Goal: Complete application form

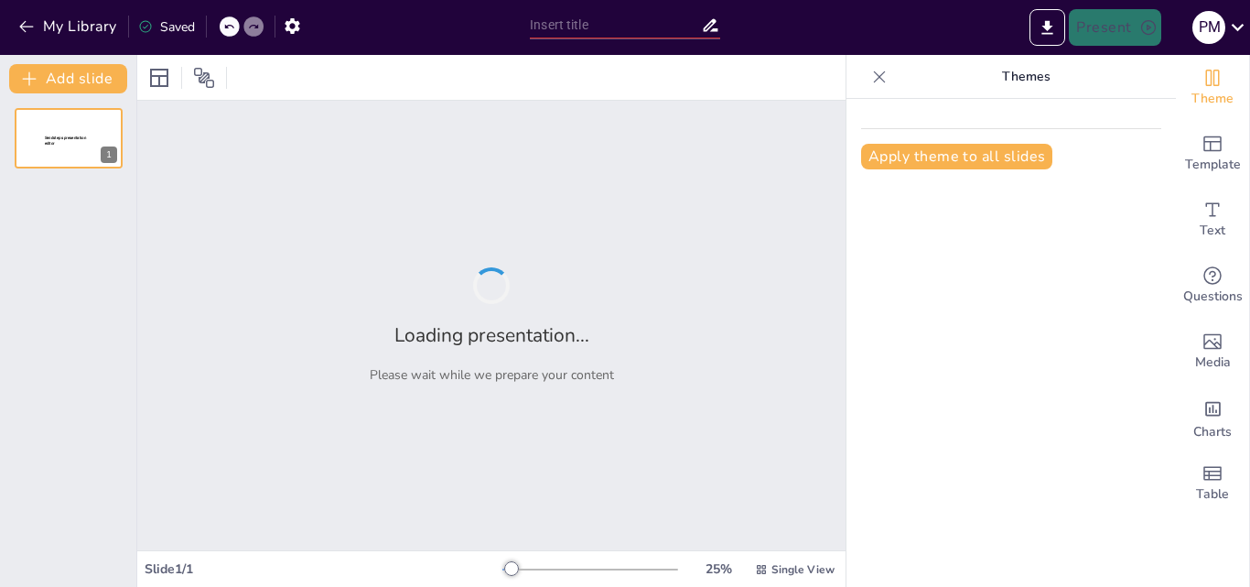
type input "Prevención de Violencia Sexual y Prevención de Violencia Intrafamiliar"
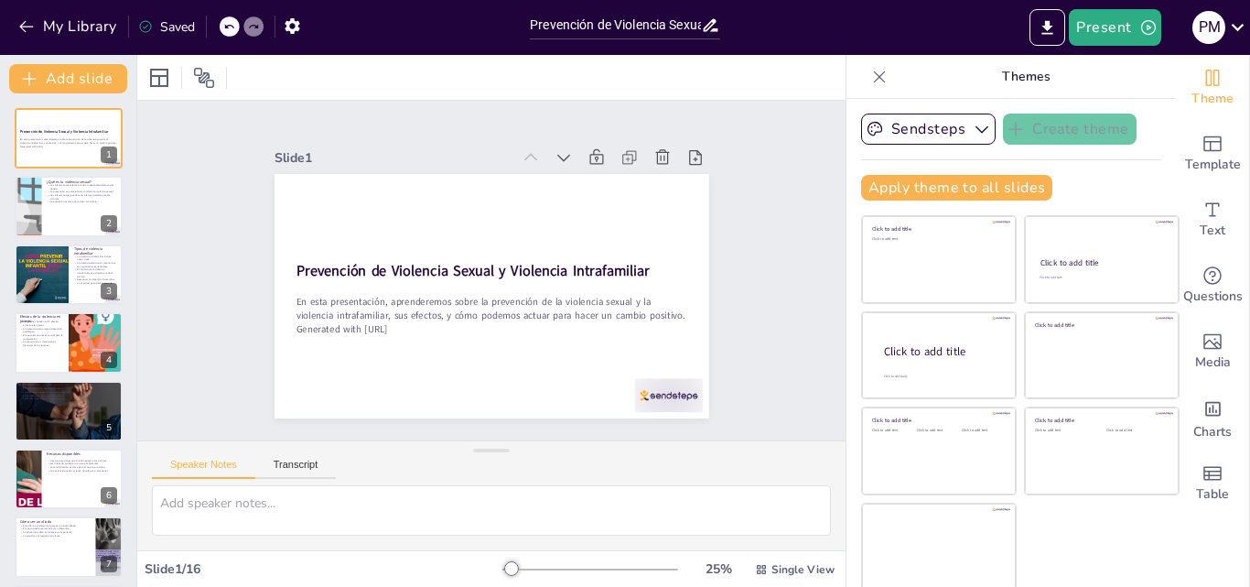
checkbox input "true"
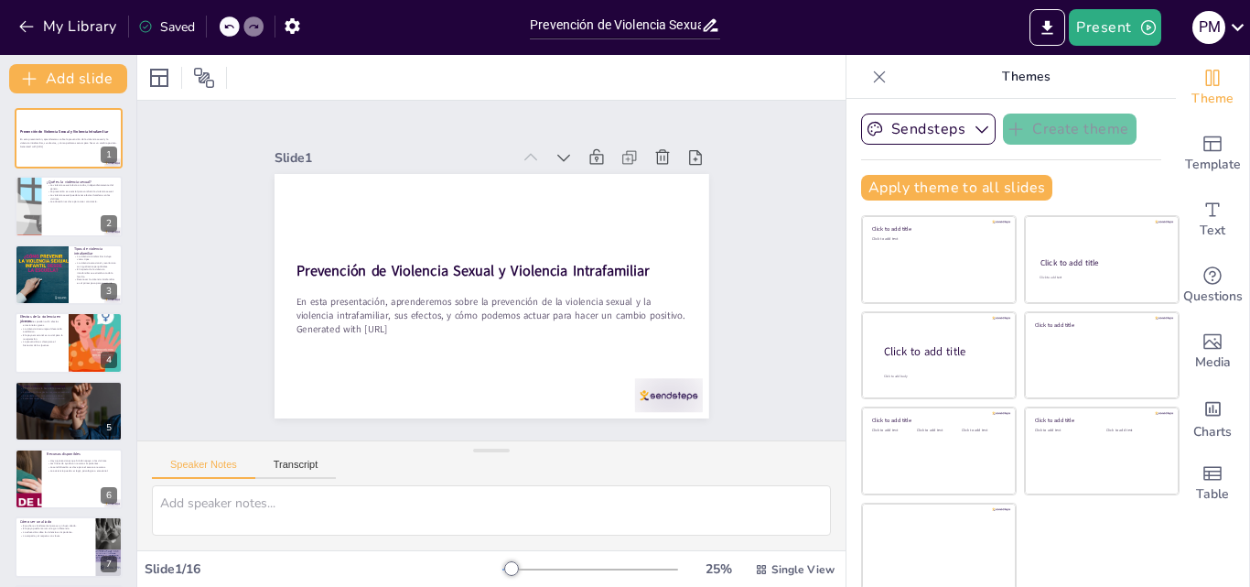
checkbox input "true"
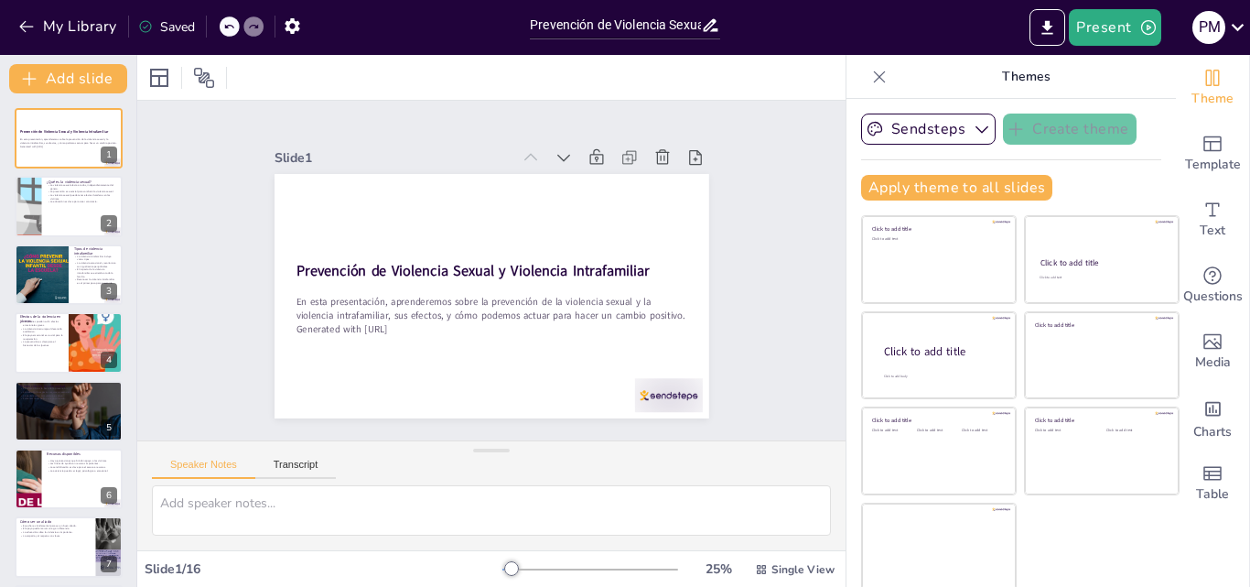
checkbox input "true"
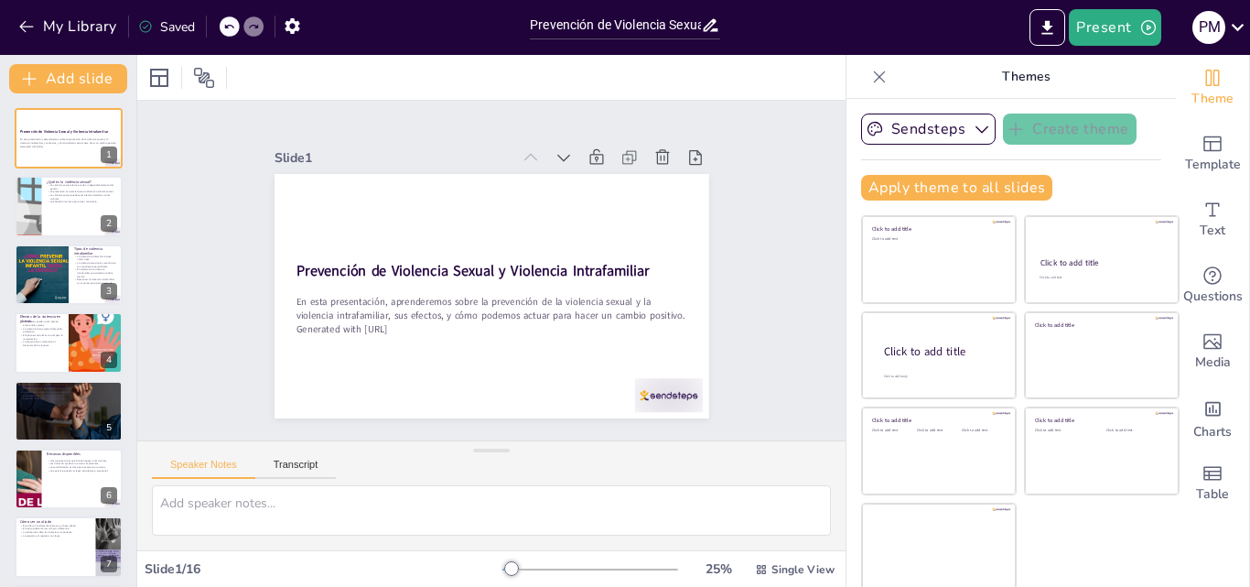
checkbox input "true"
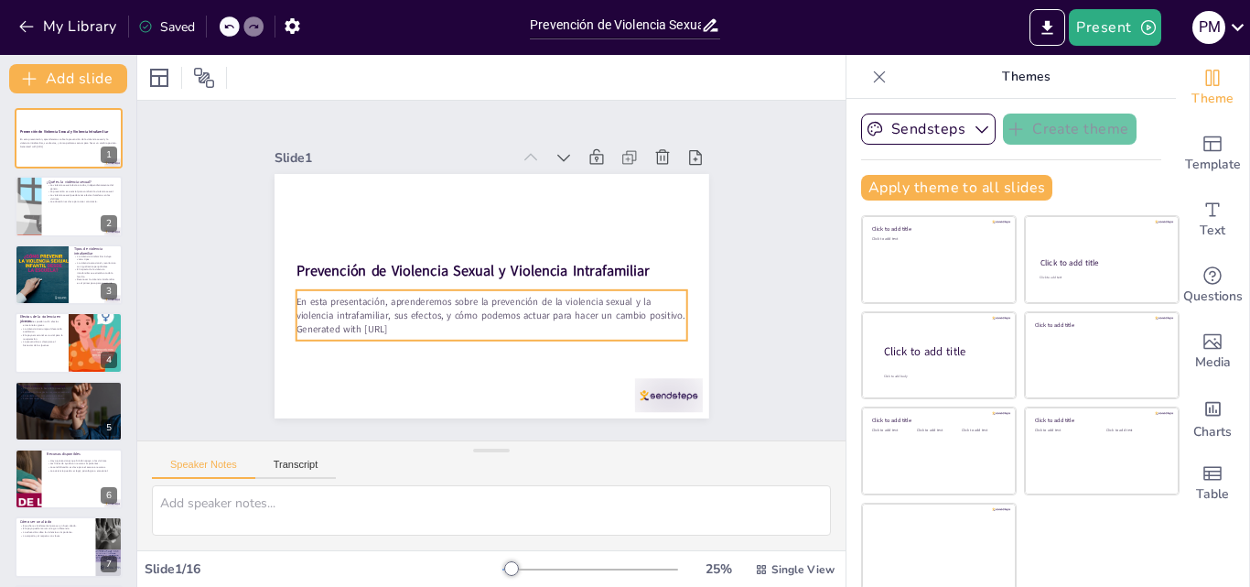
checkbox input "true"
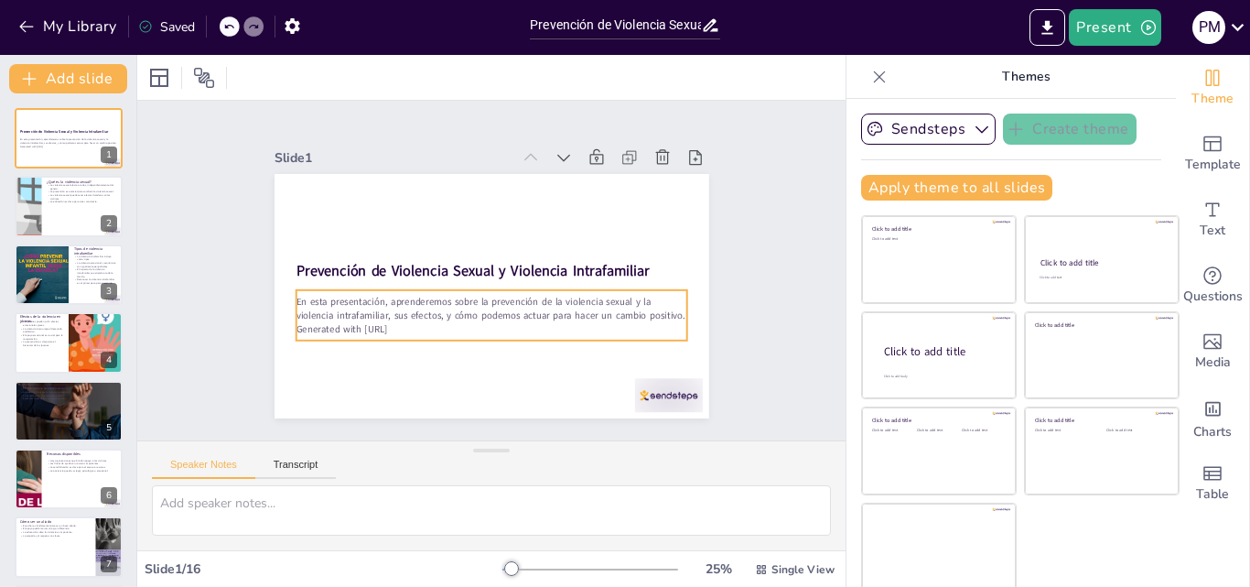
checkbox input "true"
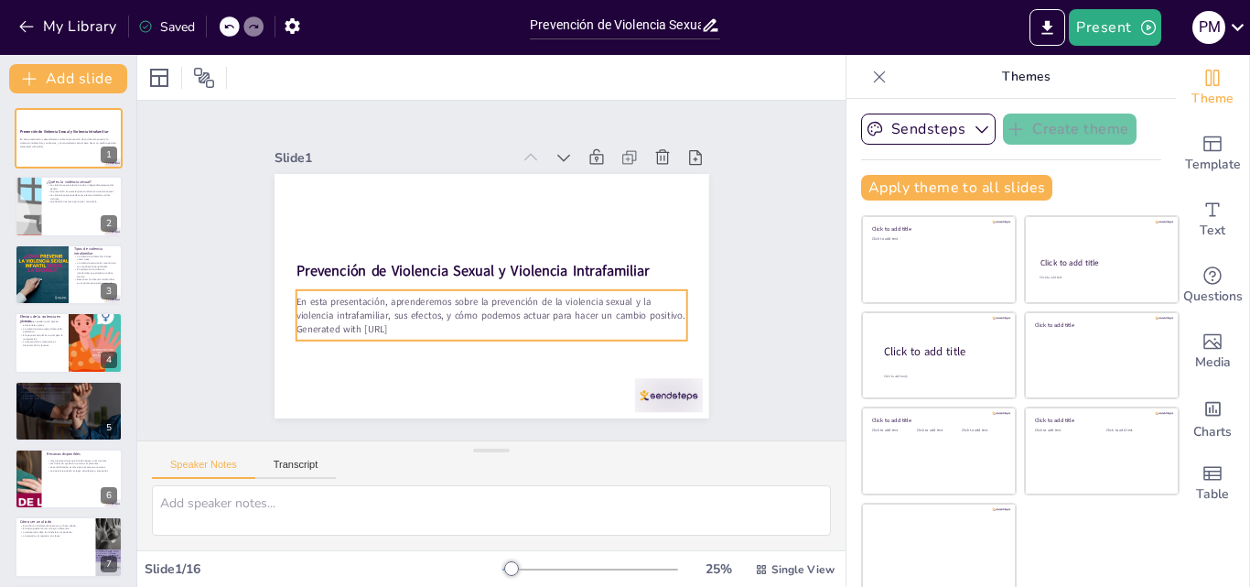
checkbox input "true"
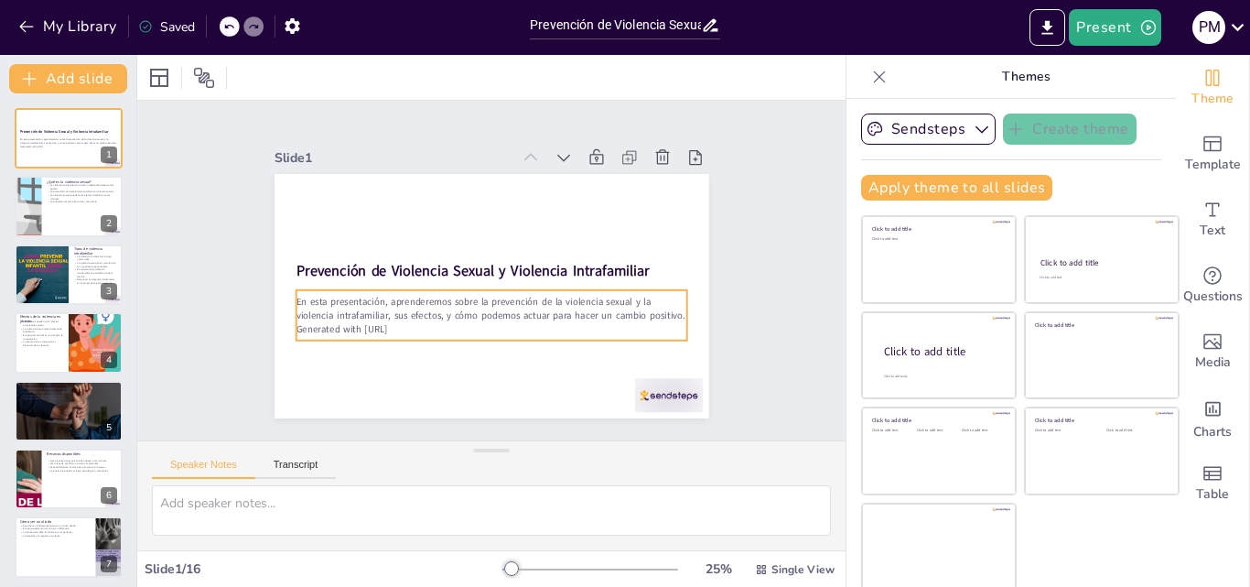
checkbox input "true"
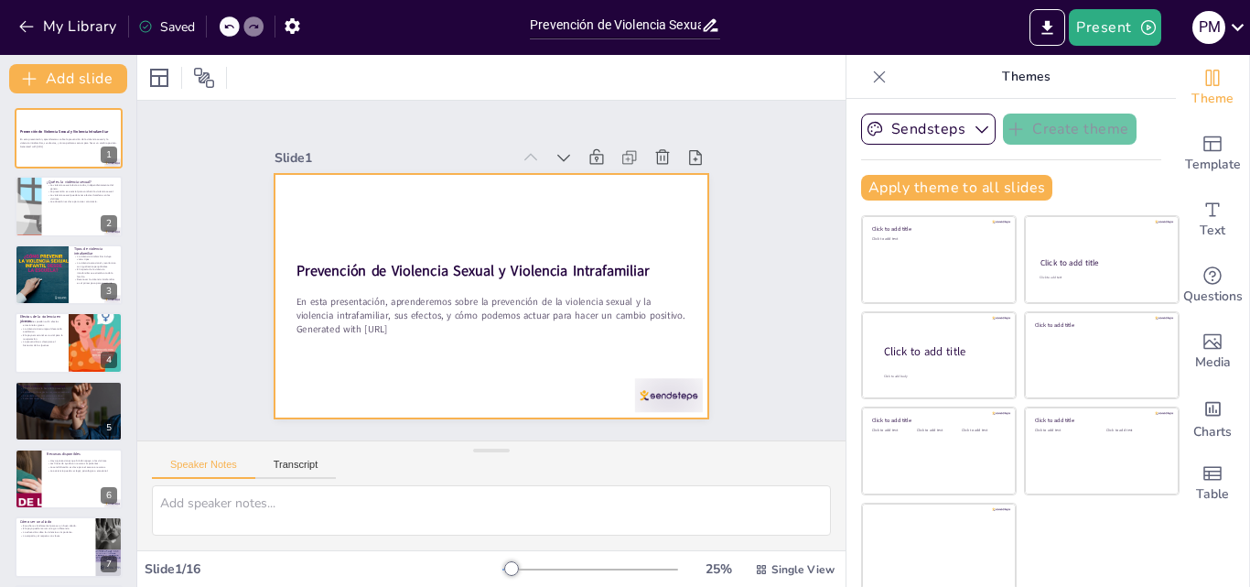
checkbox input "true"
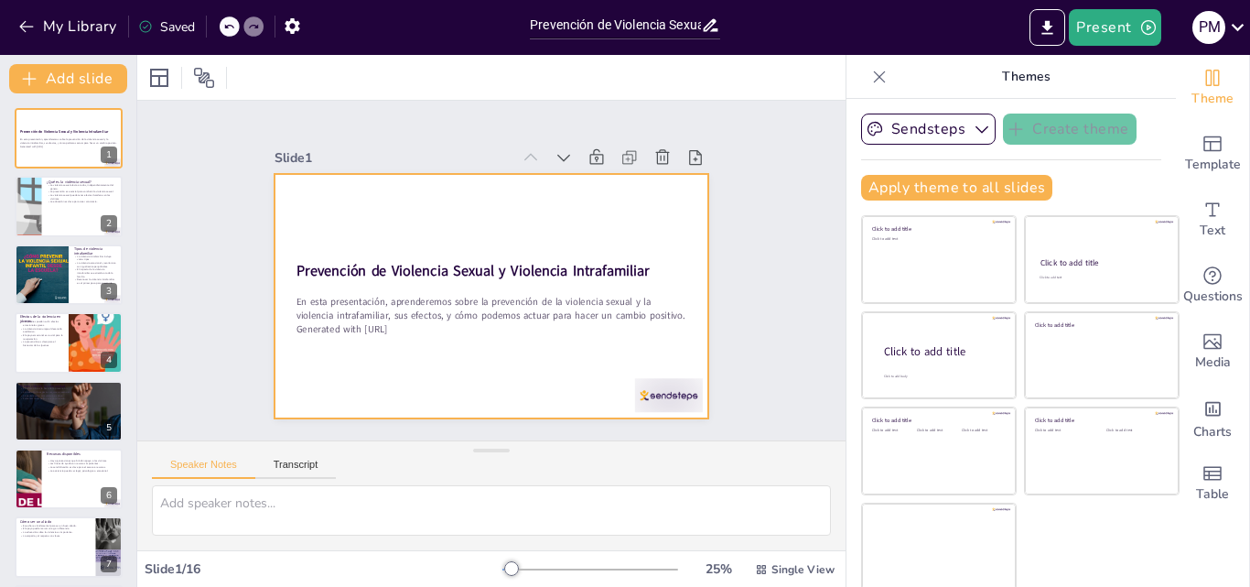
checkbox input "true"
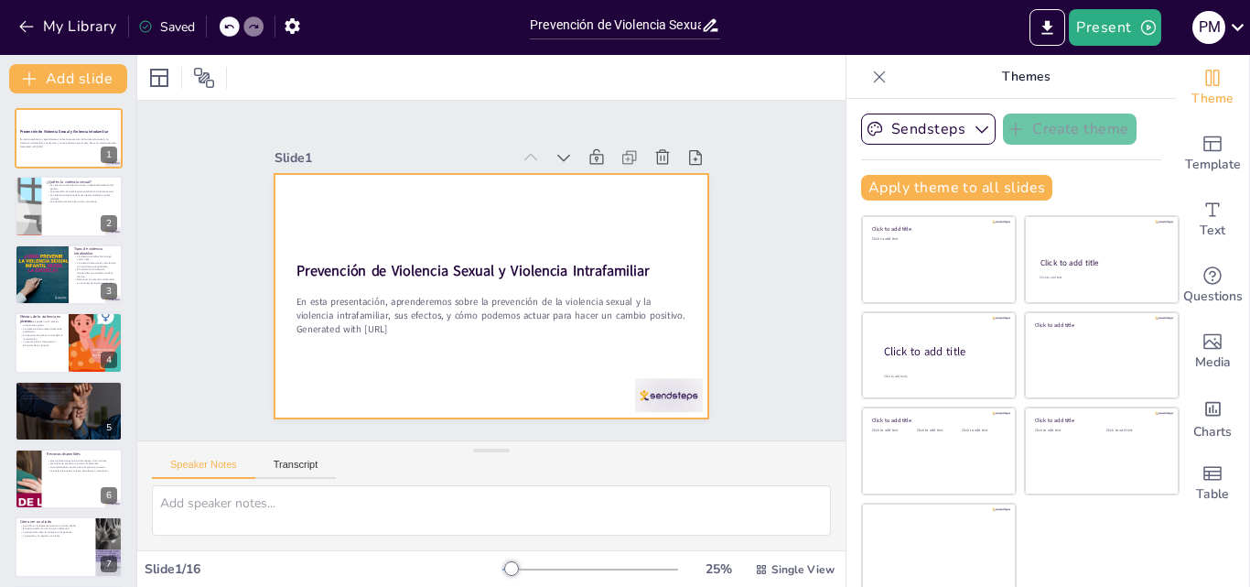
checkbox input "true"
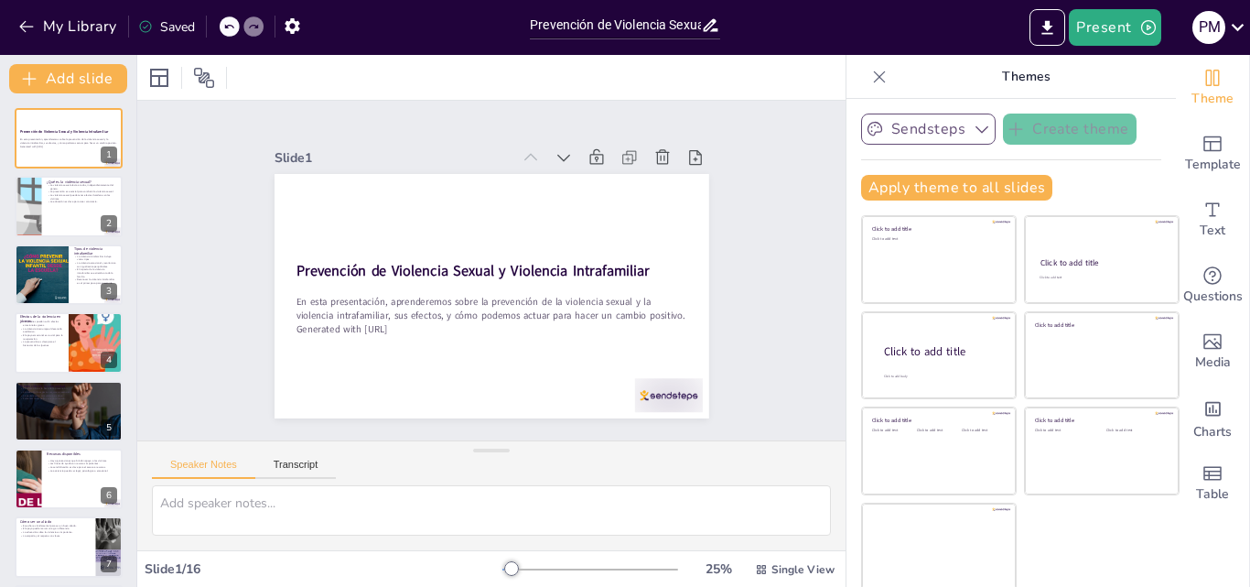
checkbox input "true"
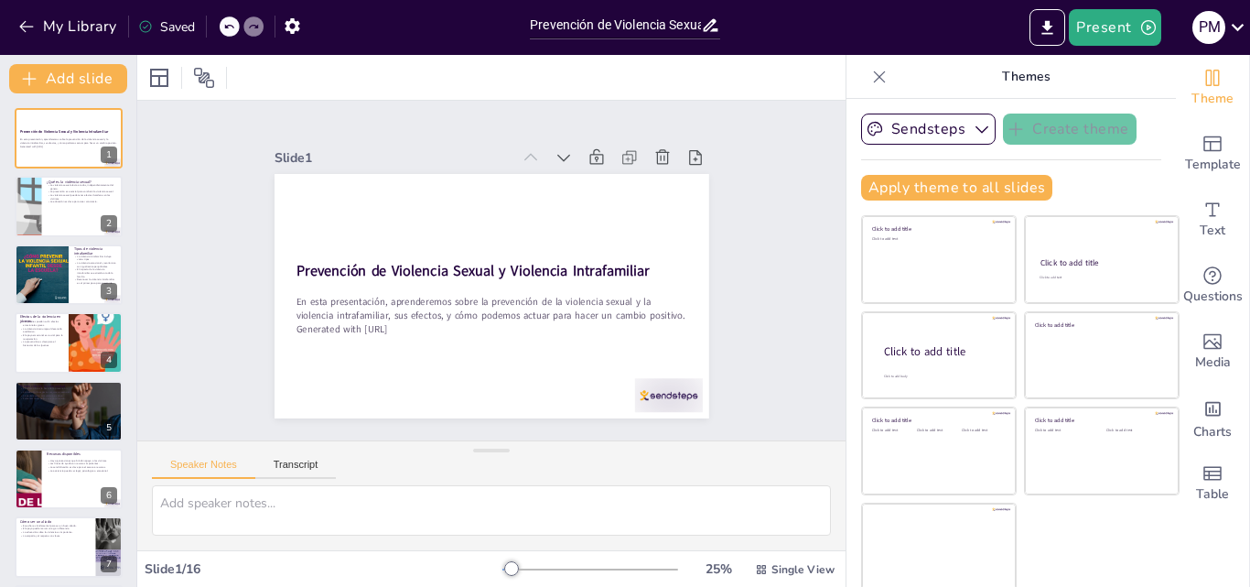
checkbox input "true"
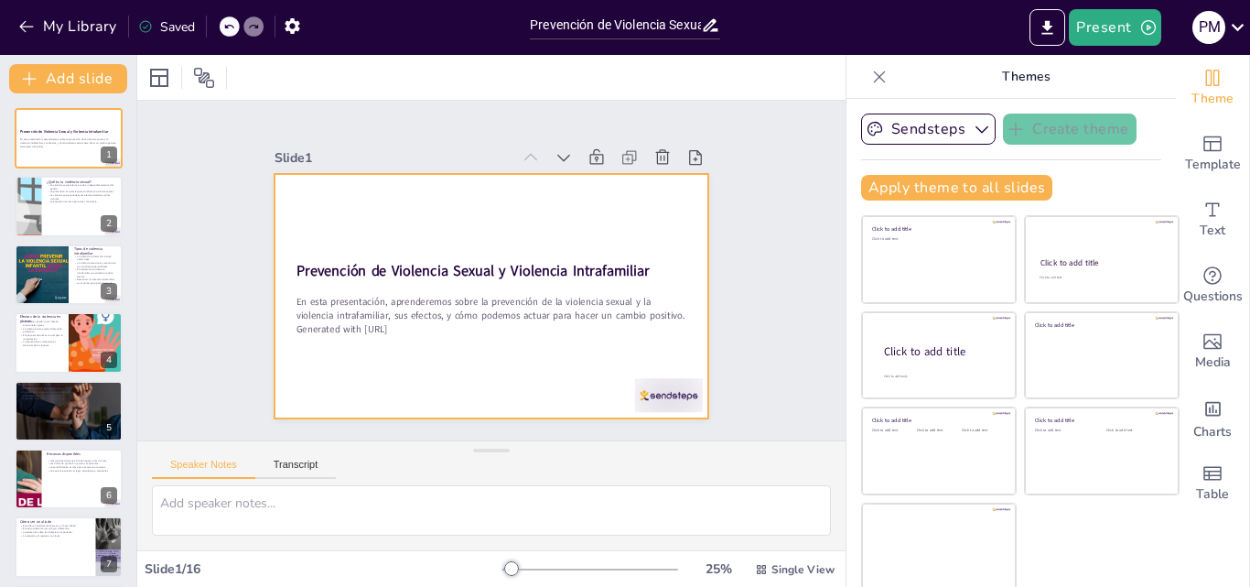
checkbox input "true"
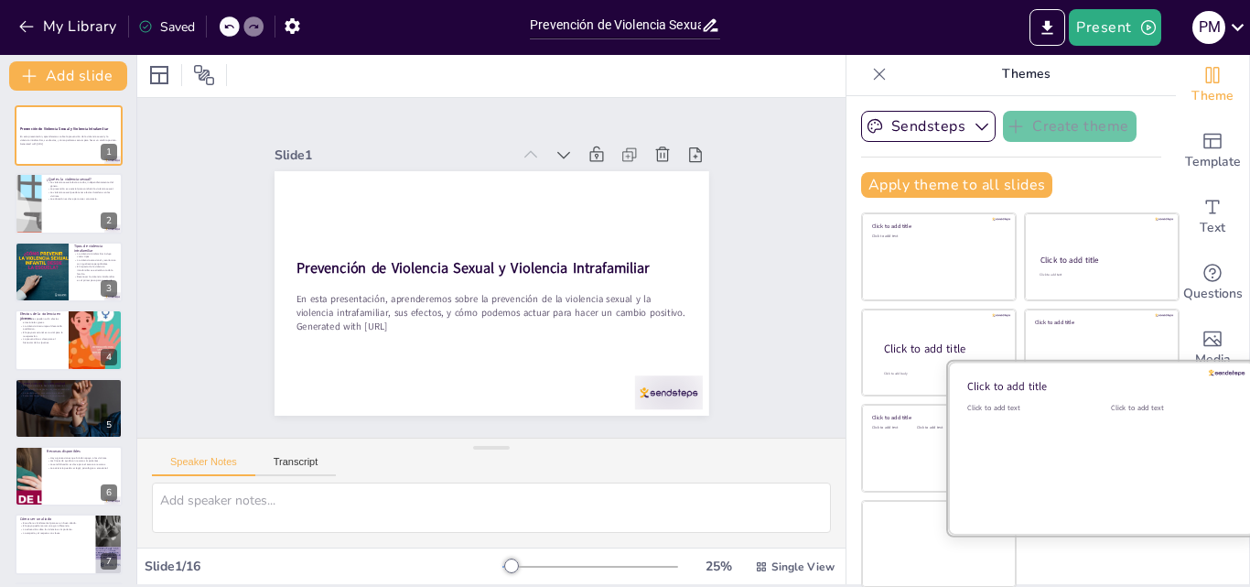
scroll to position [4, 0]
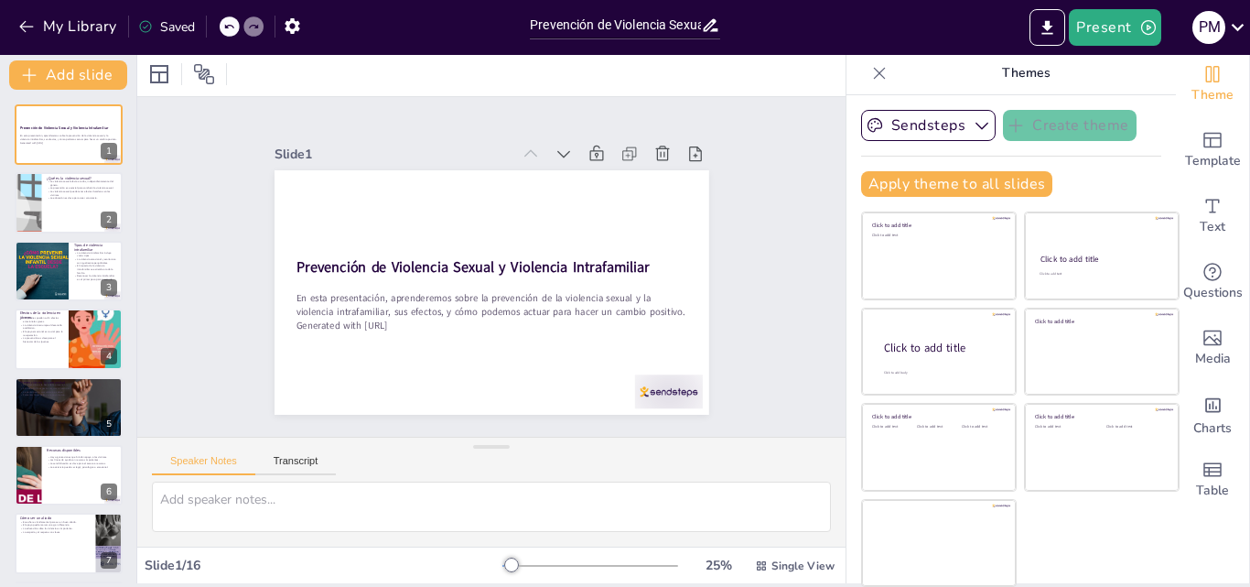
checkbox input "true"
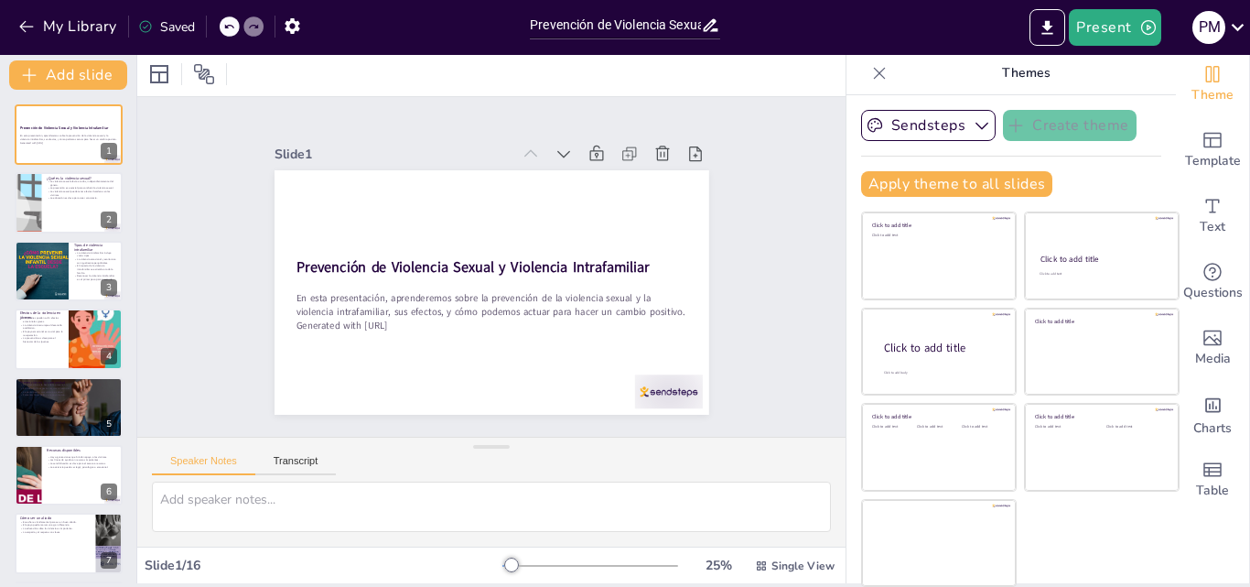
checkbox input "true"
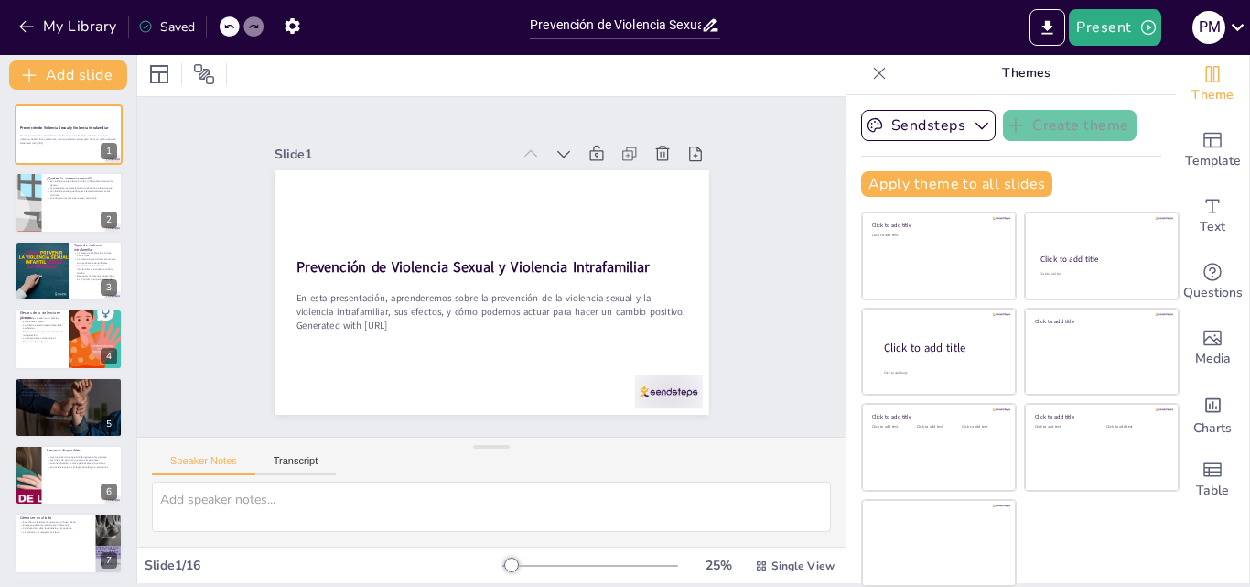
checkbox input "true"
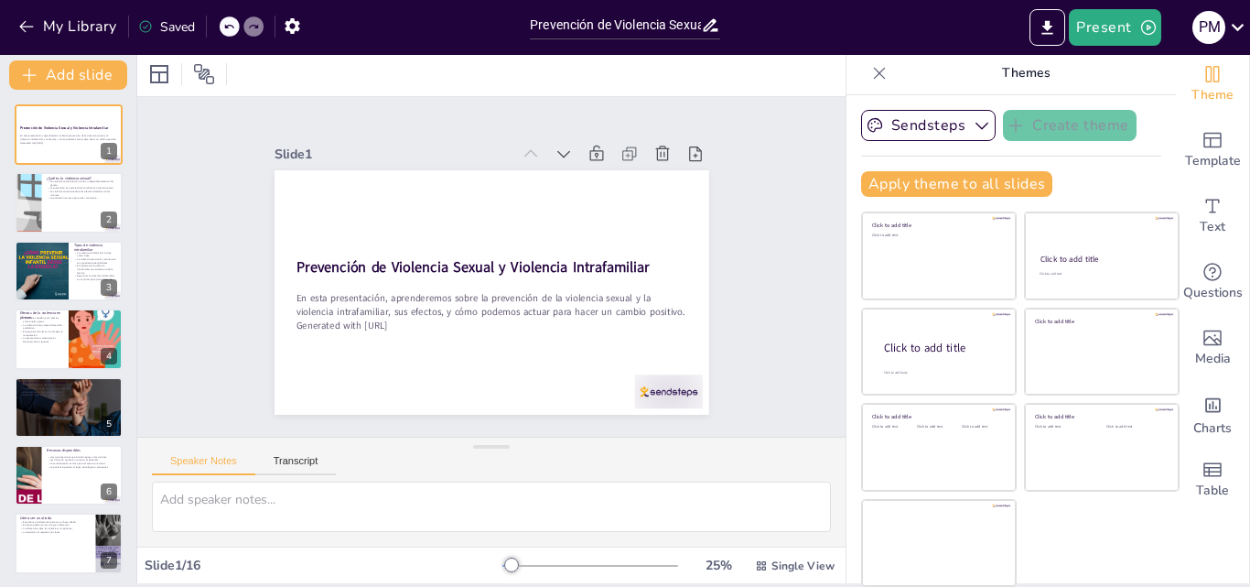
checkbox input "true"
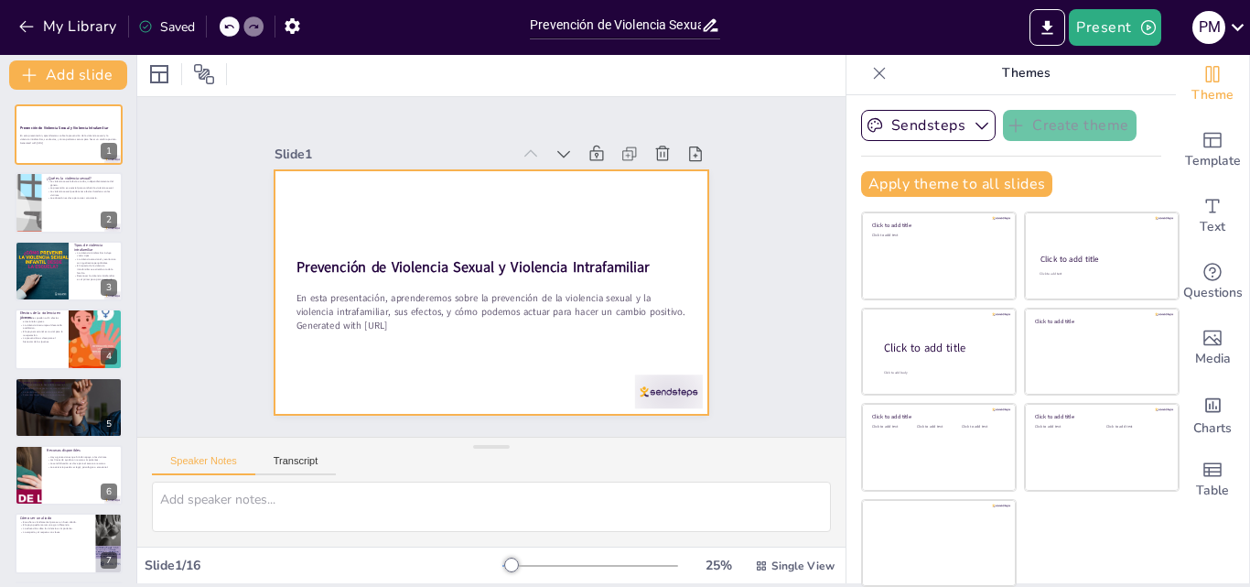
checkbox input "true"
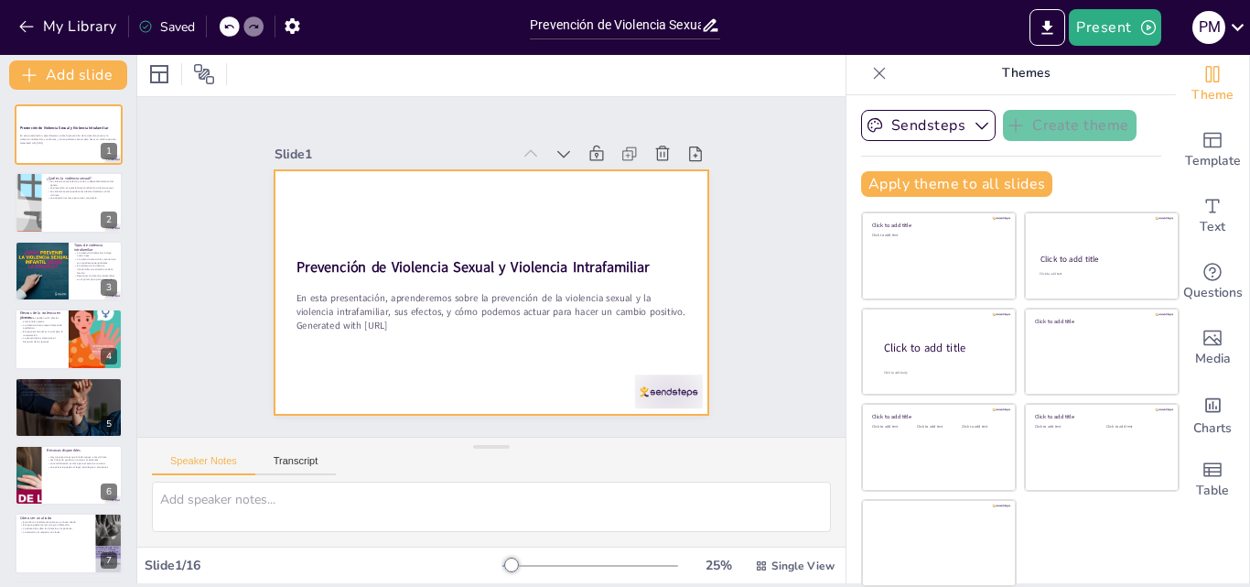
checkbox input "true"
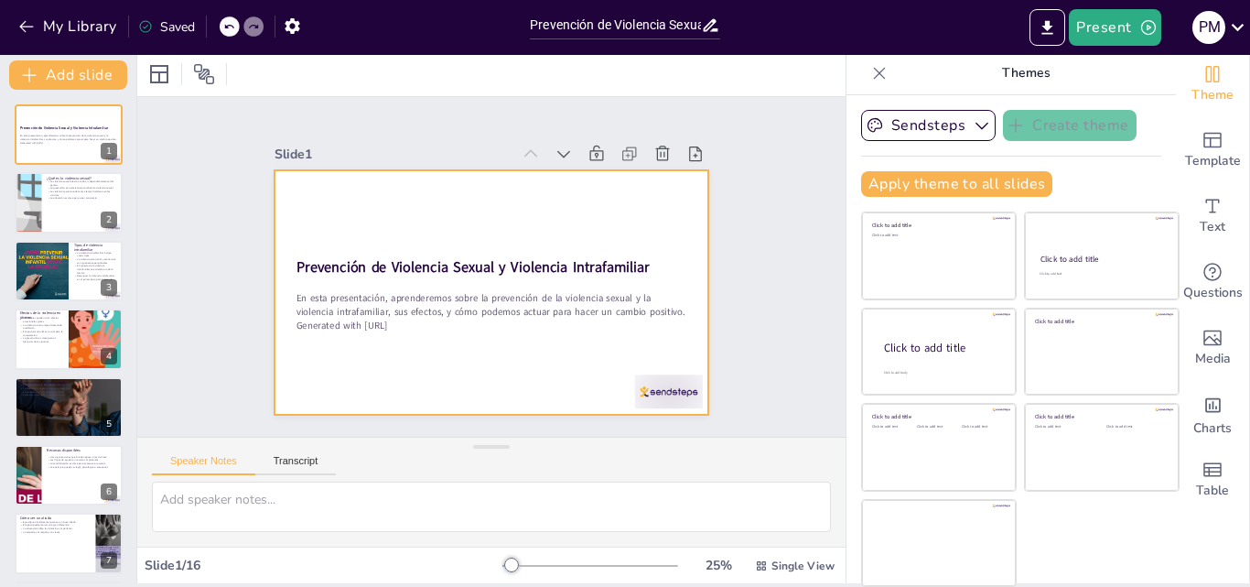
checkbox input "true"
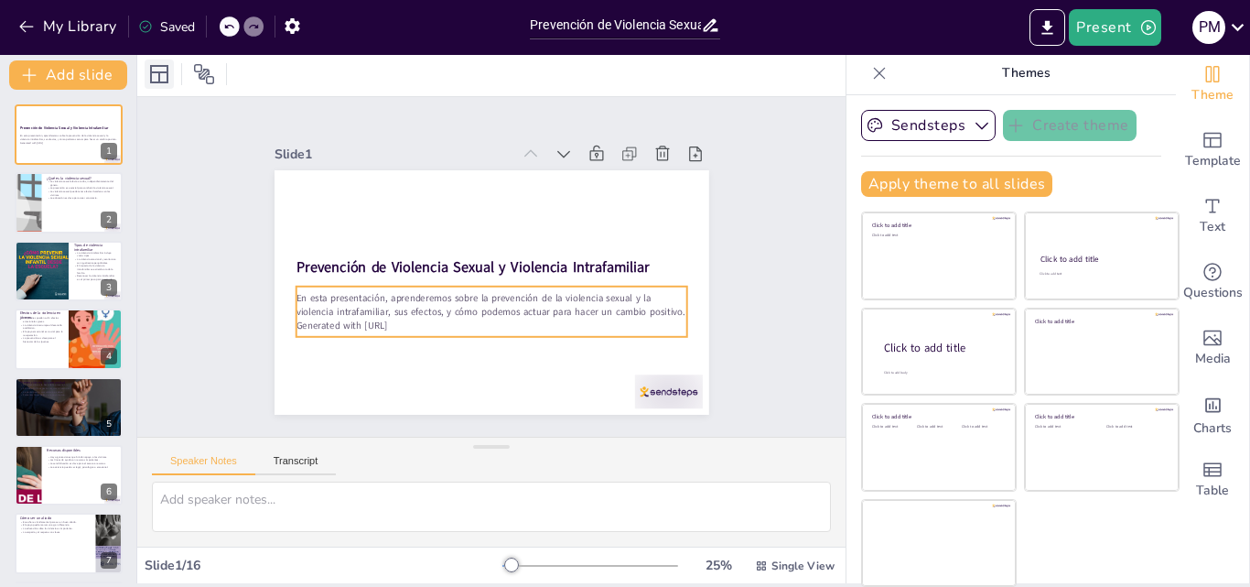
checkbox input "true"
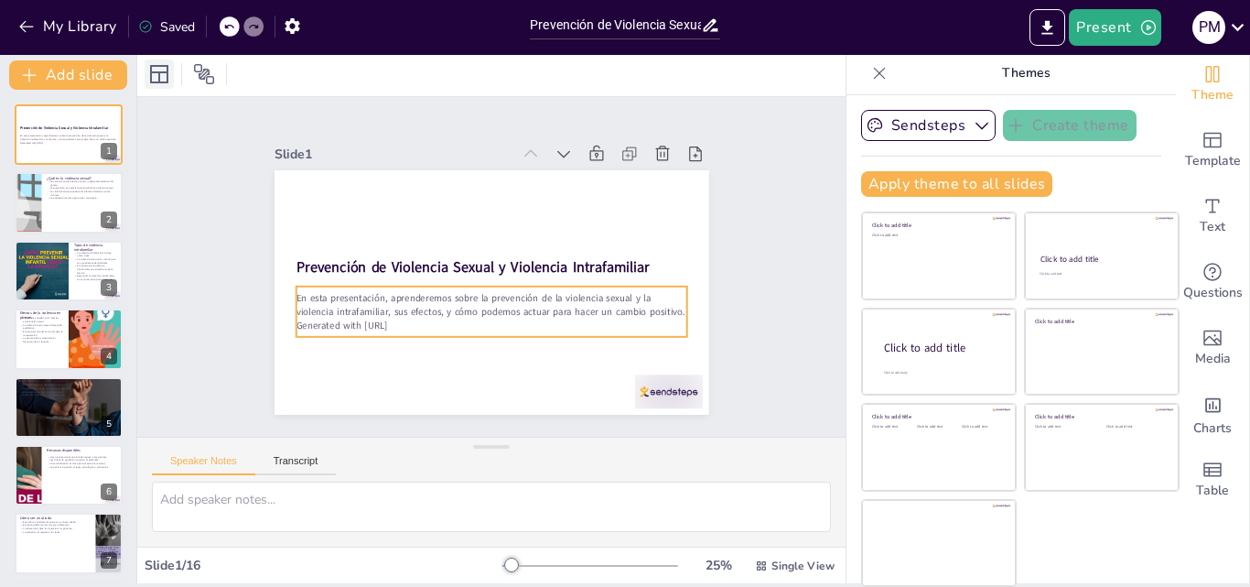
checkbox input "true"
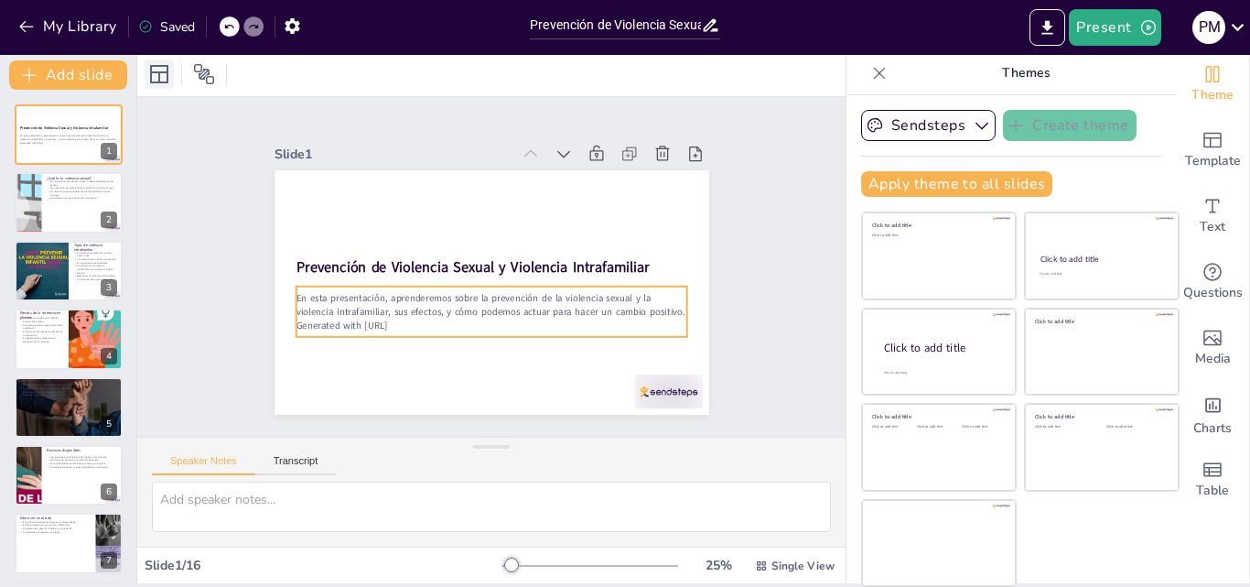
checkbox input "true"
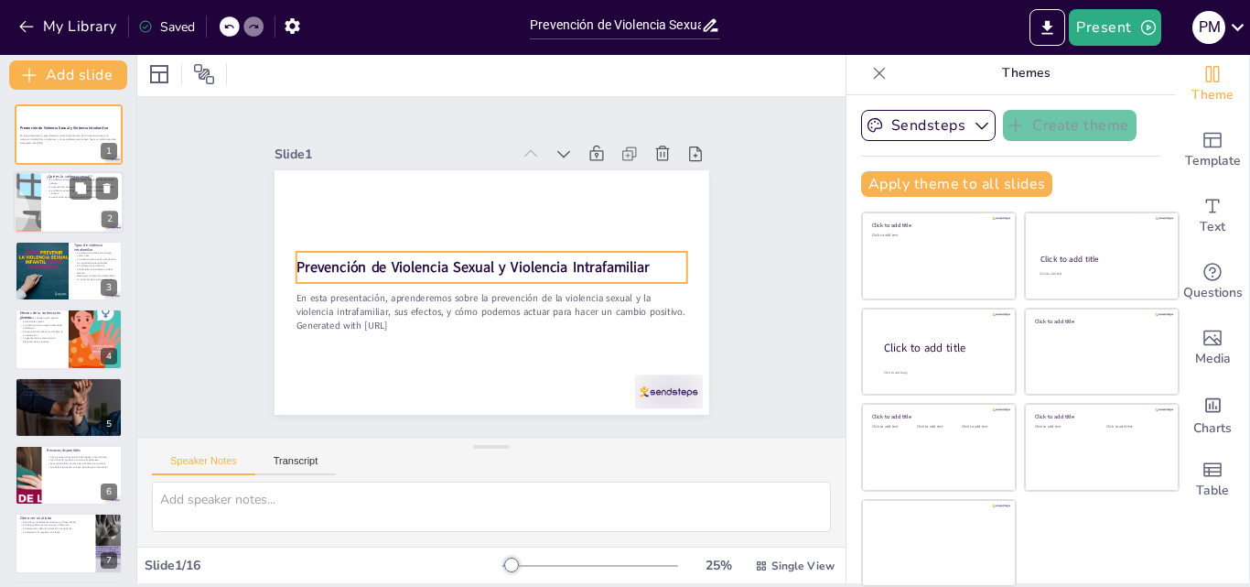
checkbox input "true"
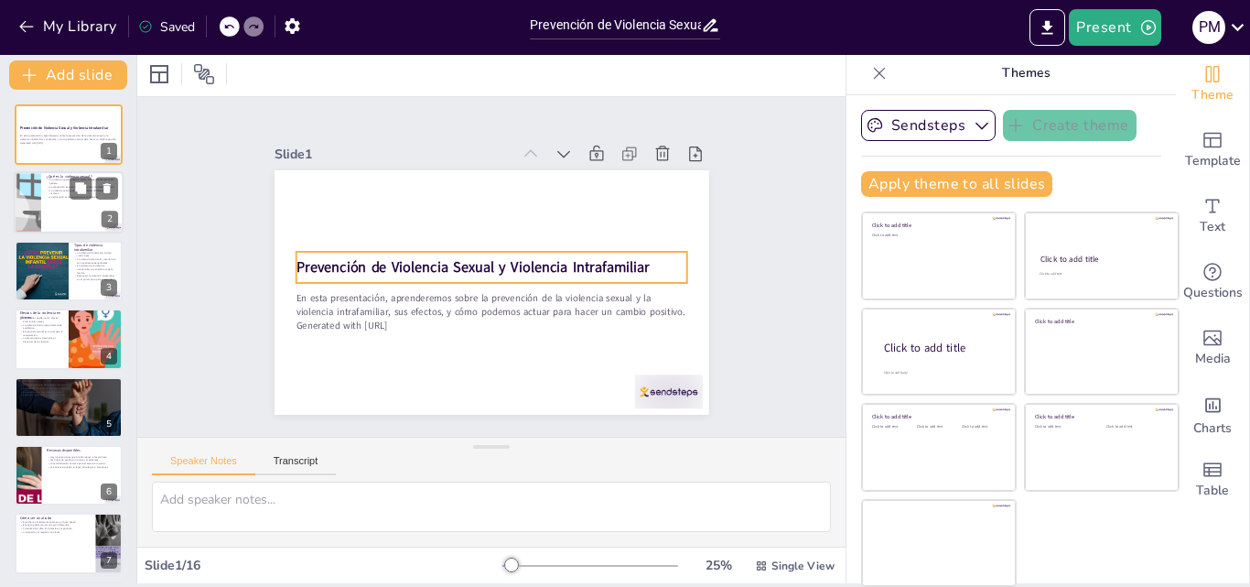
checkbox input "true"
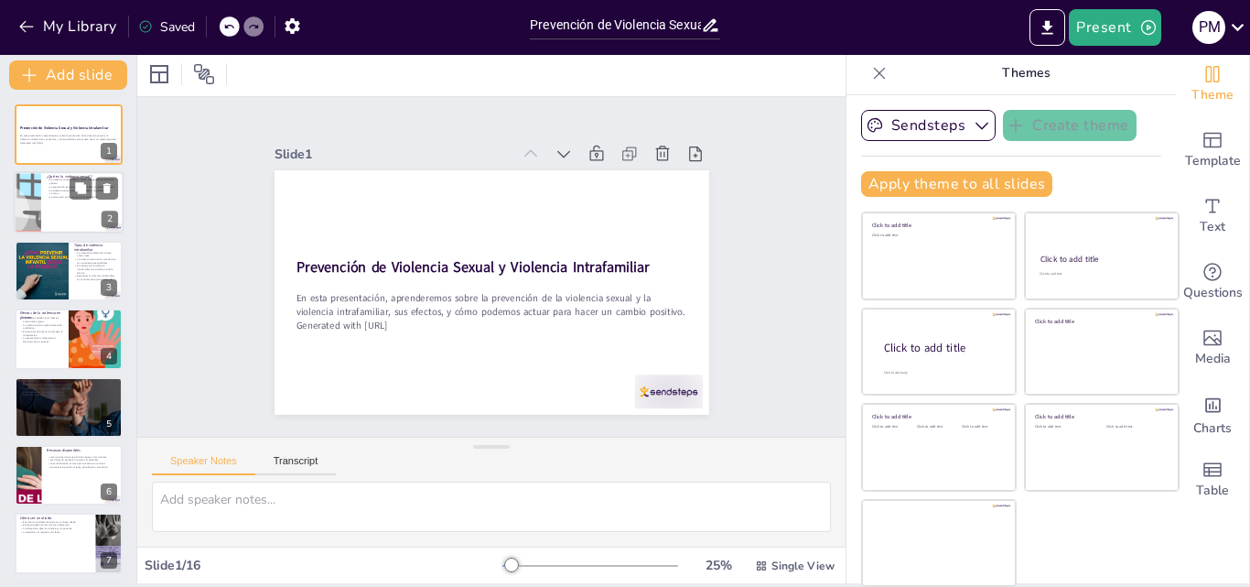
checkbox input "true"
click at [59, 196] on p "La educación es clave para crear conciencia." at bounding box center [82, 198] width 71 height 4
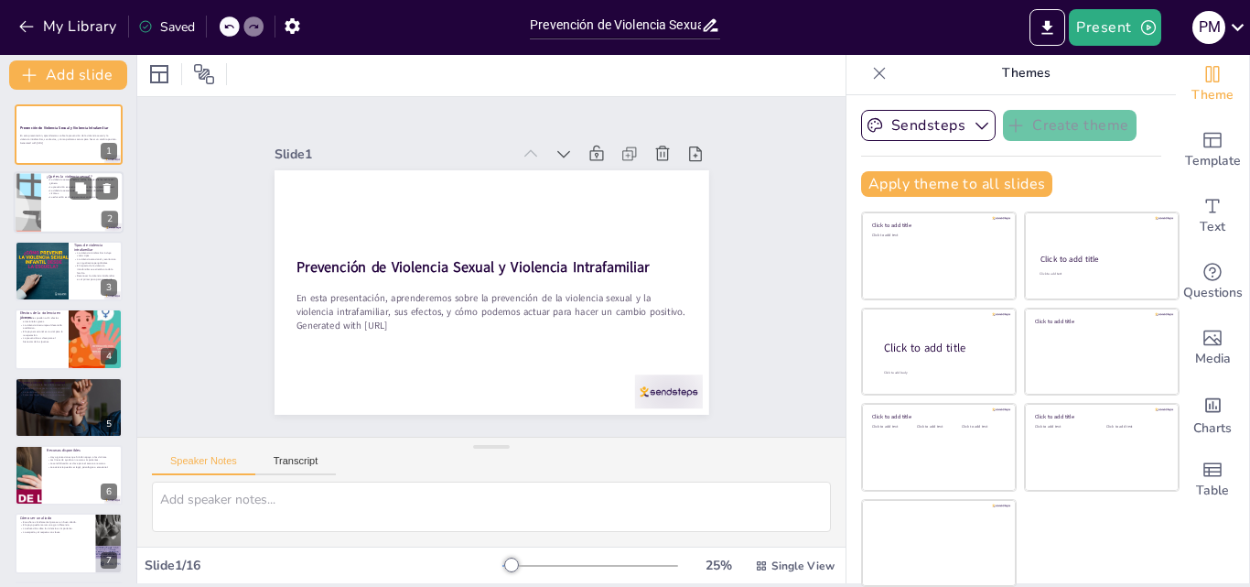
type textarea "La violencia sexual no discrimina y puede afectar a cualquier persona, lo que s…"
checkbox input "true"
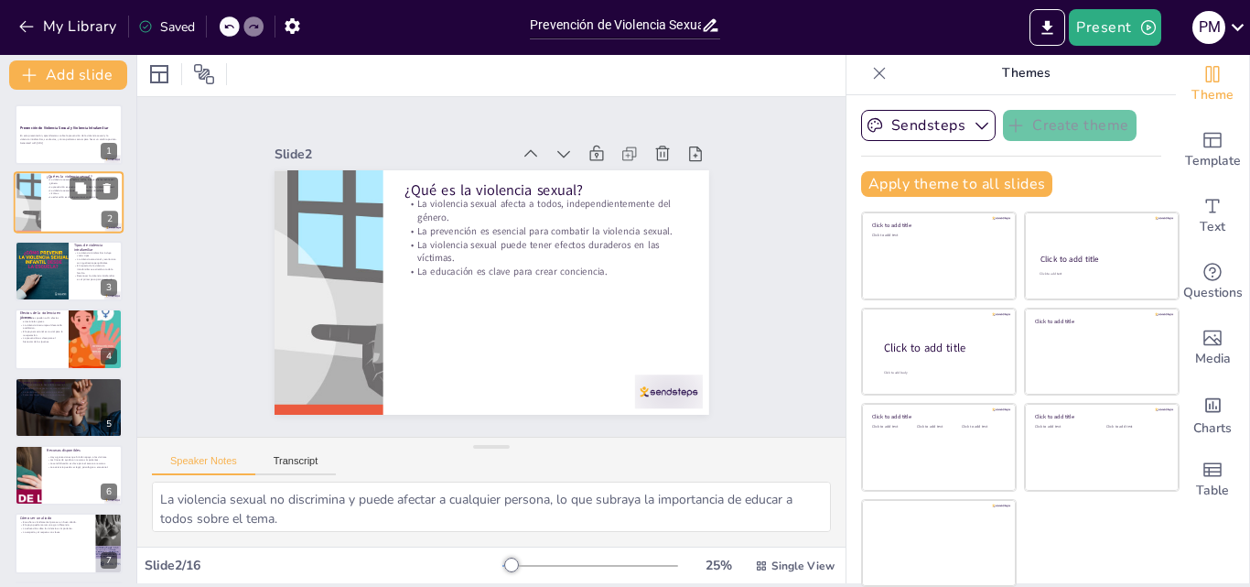
checkbox input "true"
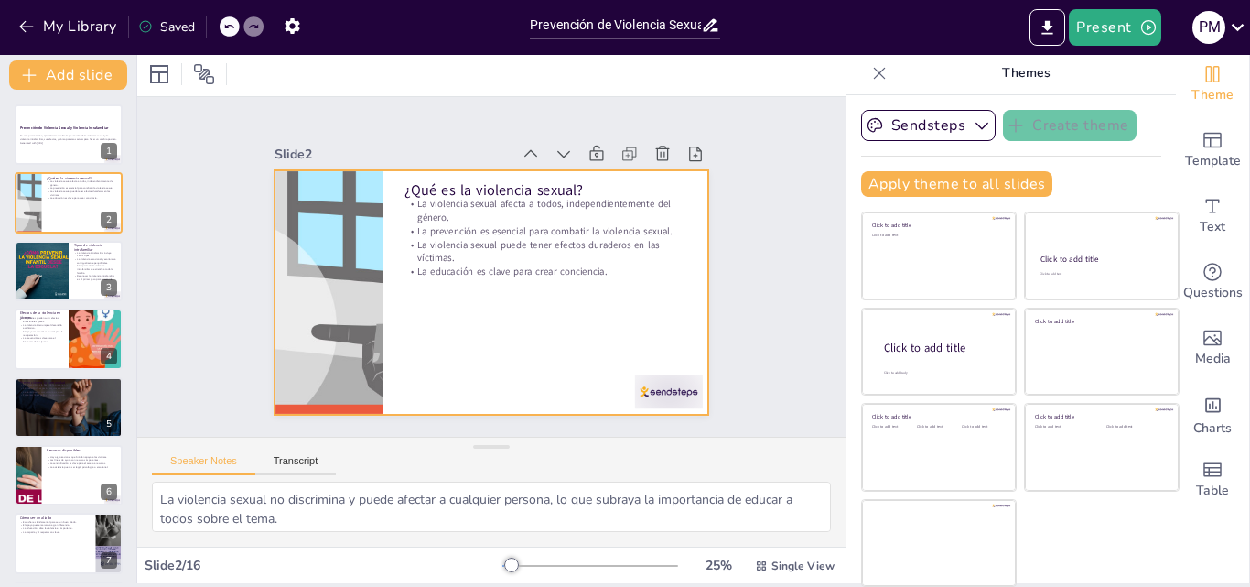
checkbox input "true"
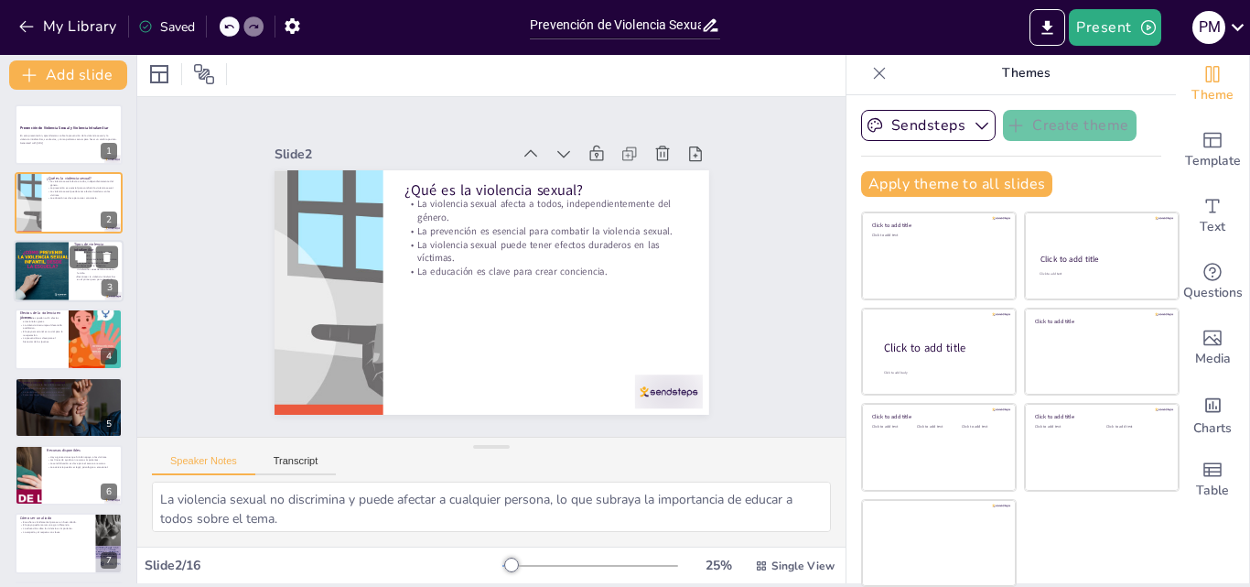
click at [62, 241] on div "Tipos de violencia intrafamiliar La violencia intrafamiliar incluye varios tipo…" at bounding box center [69, 271] width 110 height 62
type textarea "Es importante entender que la violencia intrafamiliar no se limita a lo físico;…"
checkbox input "true"
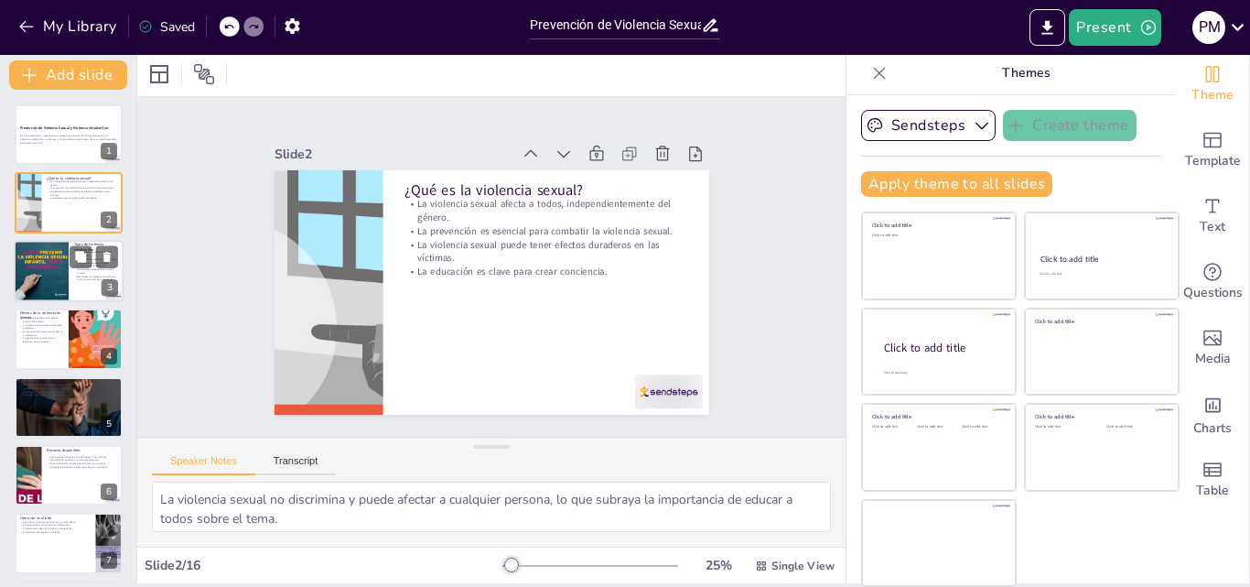
checkbox input "true"
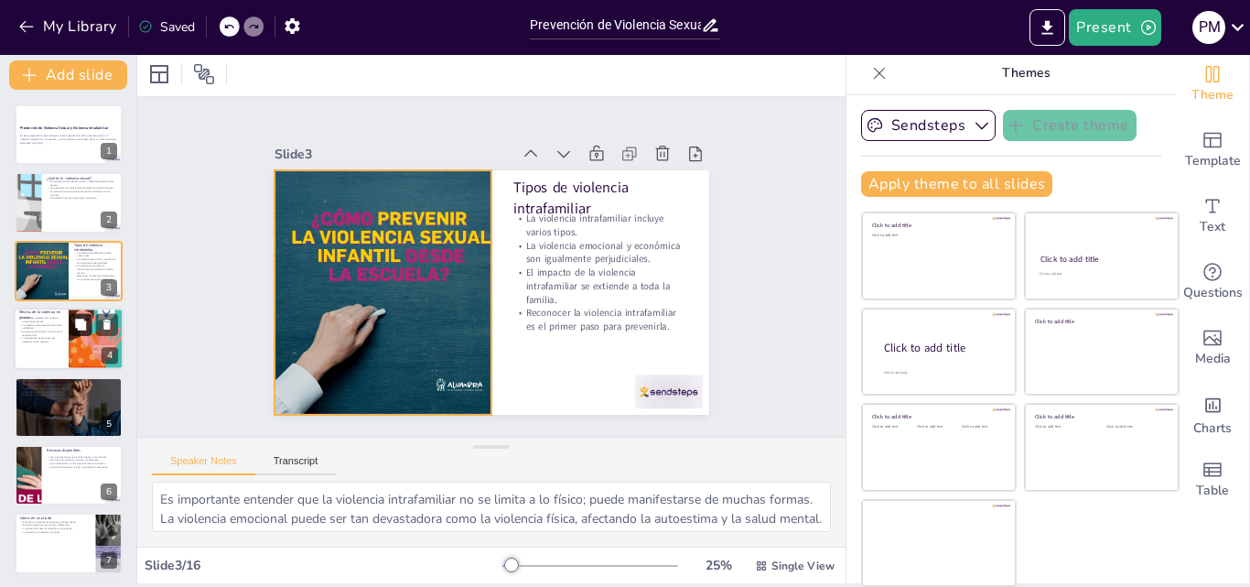
checkbox input "true"
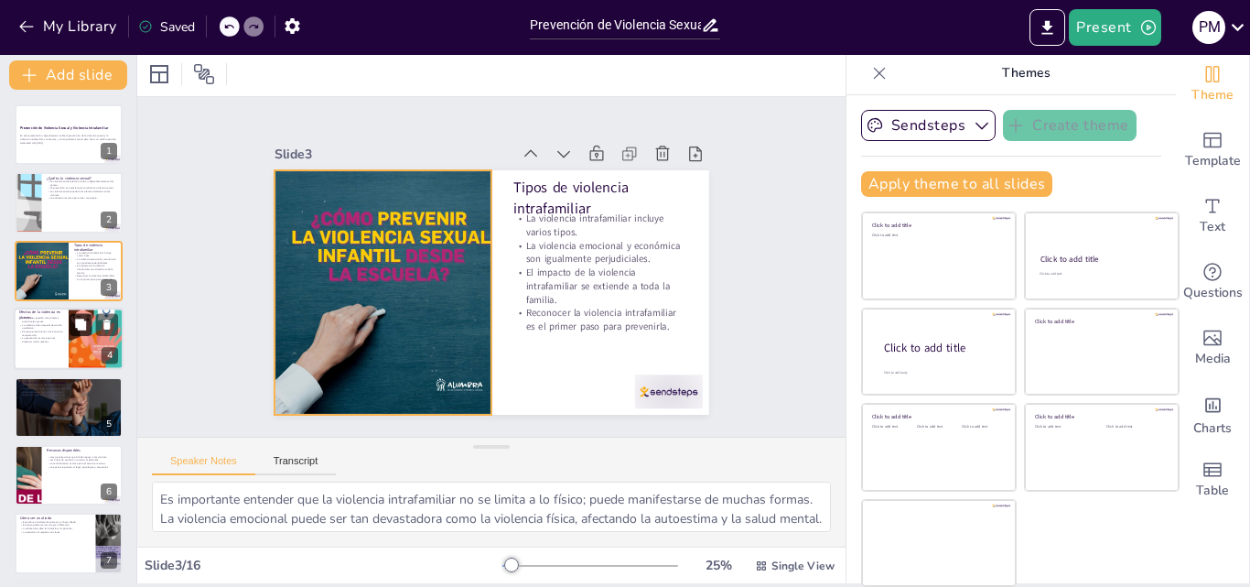
checkbox input "true"
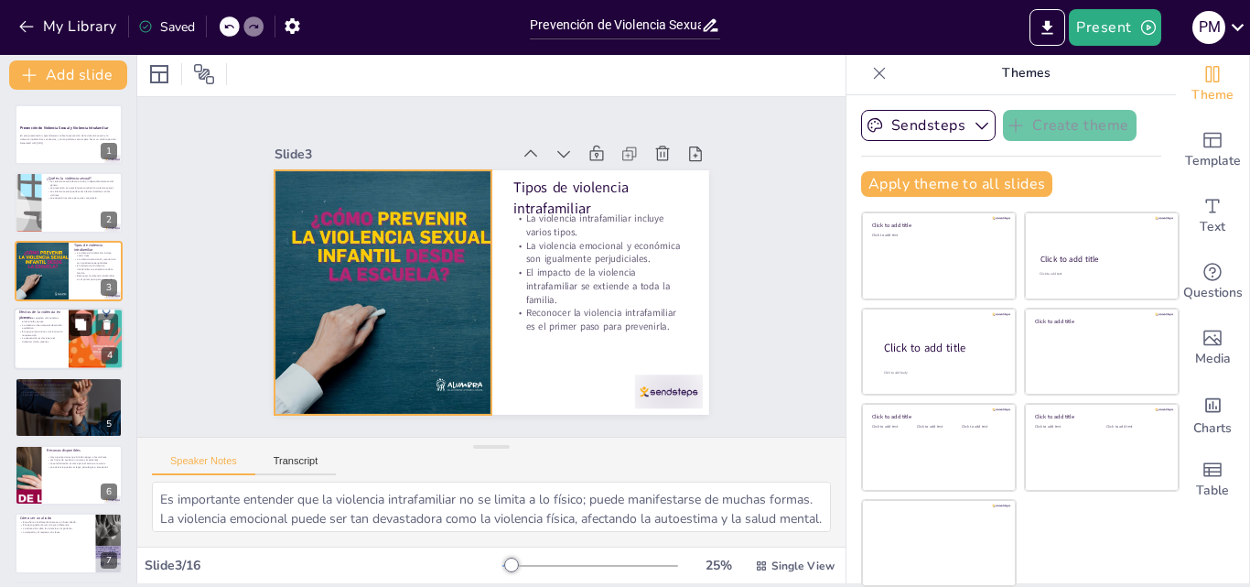
checkbox input "true"
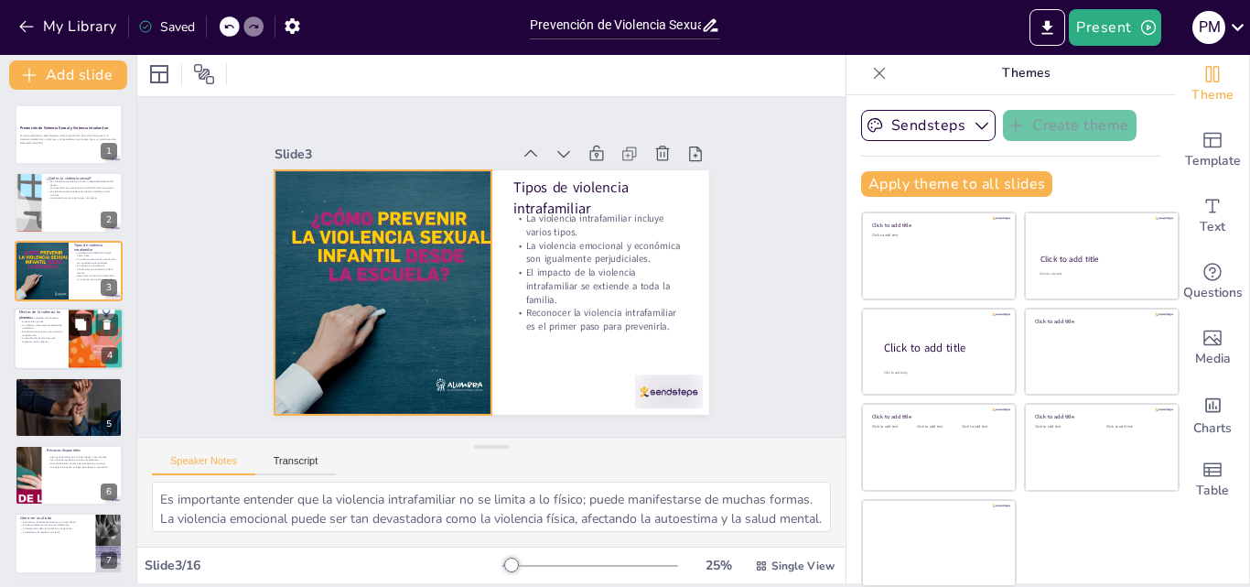
checkbox input "true"
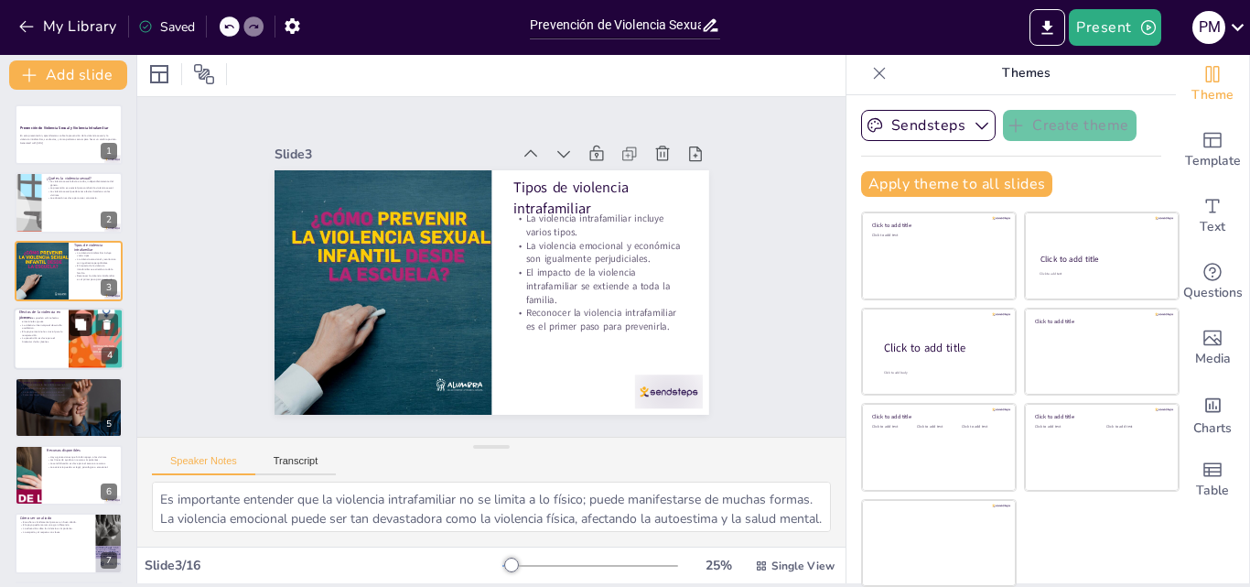
click at [71, 314] on button at bounding box center [81, 325] width 22 height 22
type textarea "La ansiedad es una respuesta común entre los jóvenes que han sido víctimas de v…"
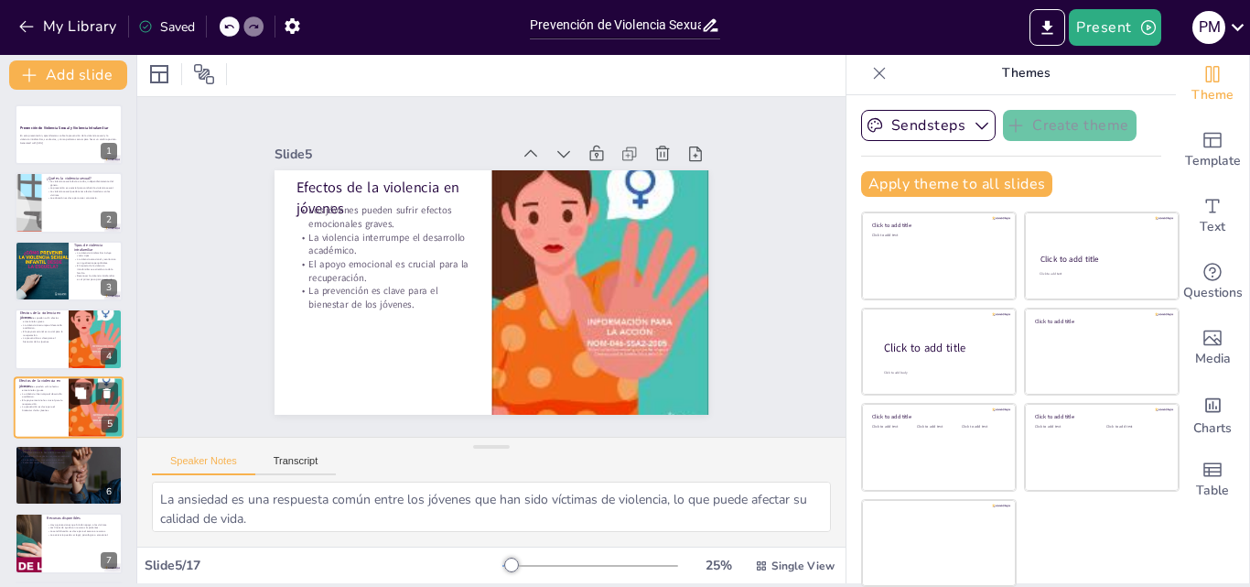
checkbox input "true"
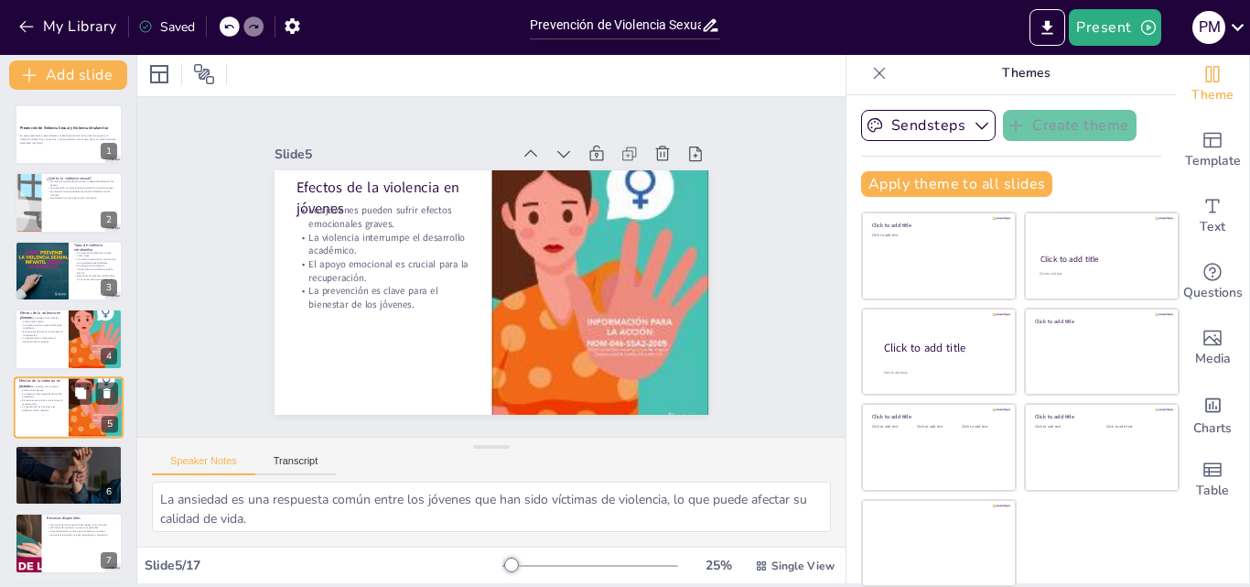
checkbox input "true"
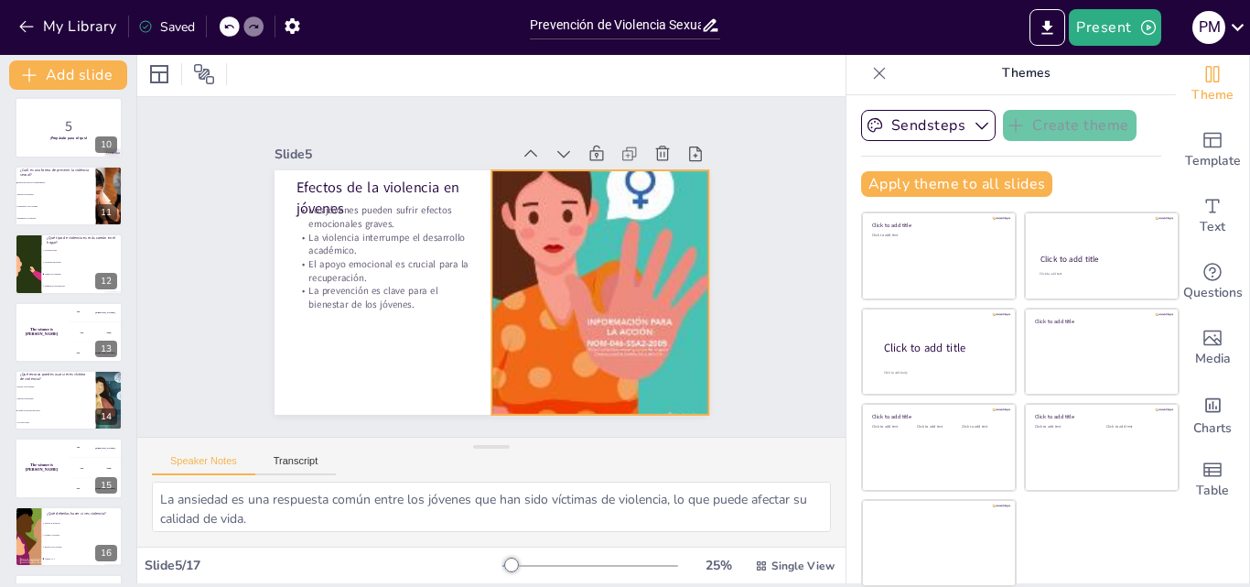
checkbox input "true"
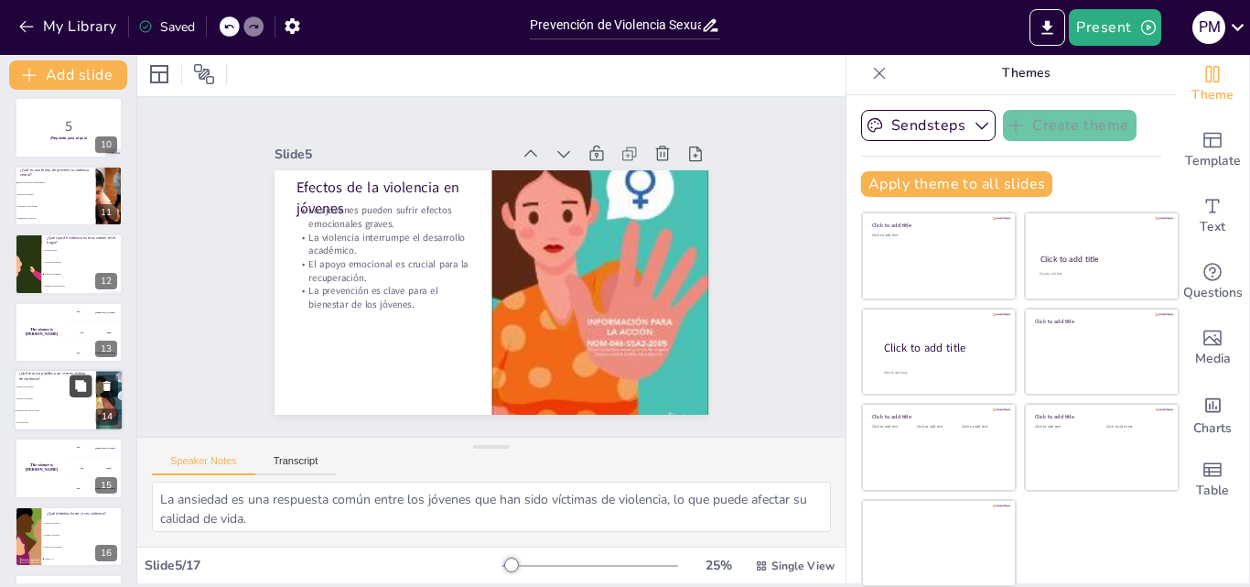
checkbox input "true"
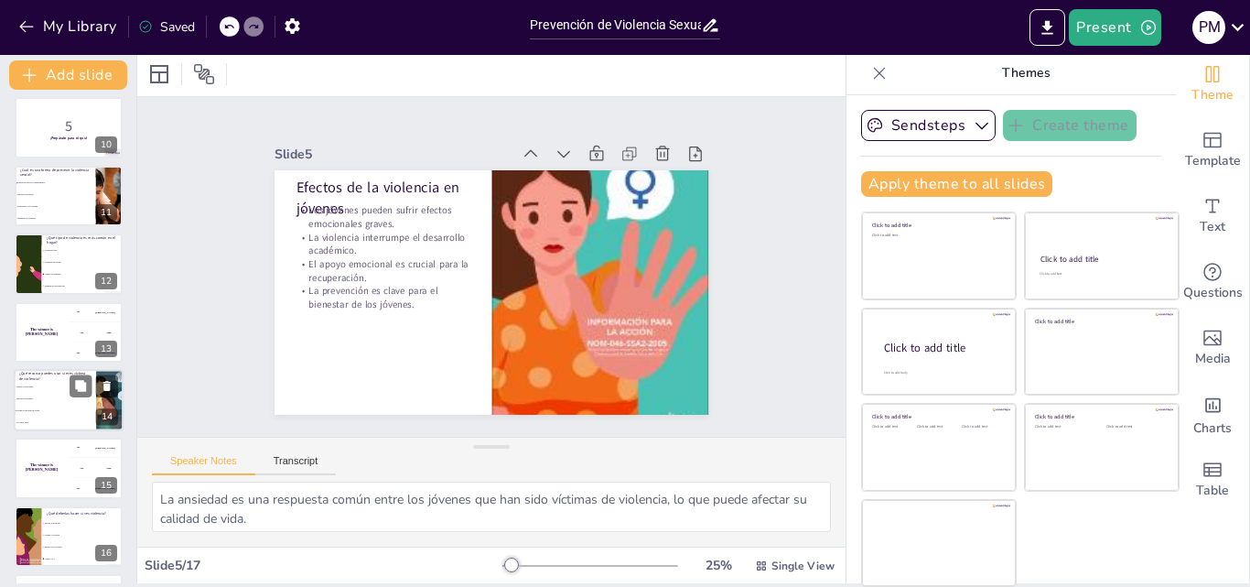
checkbox input "true"
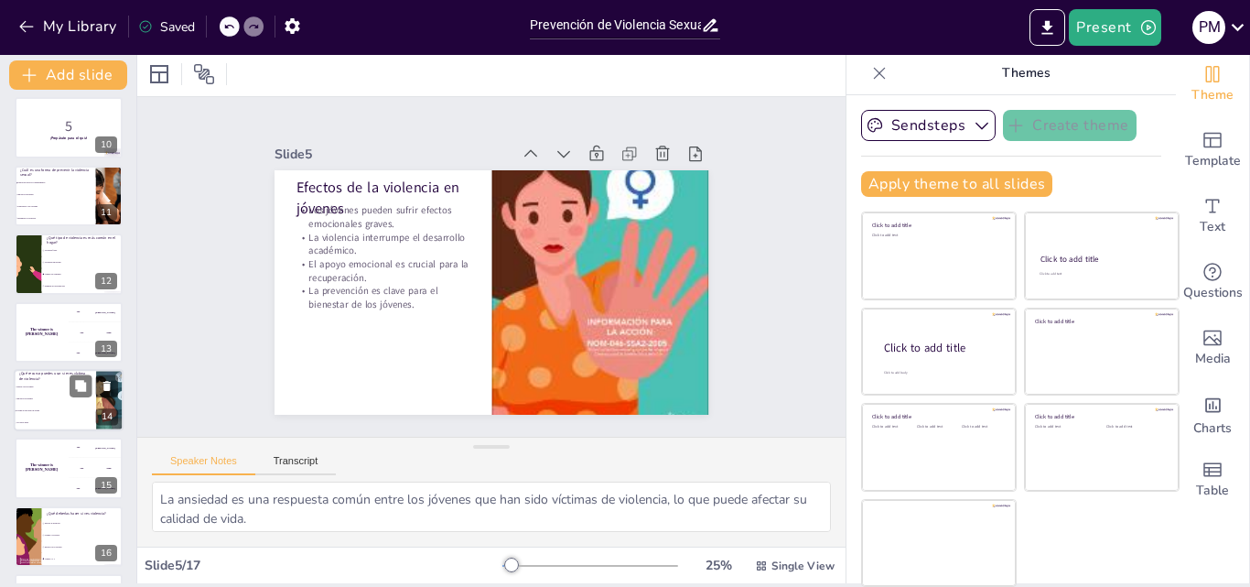
scroll to position [686, 0]
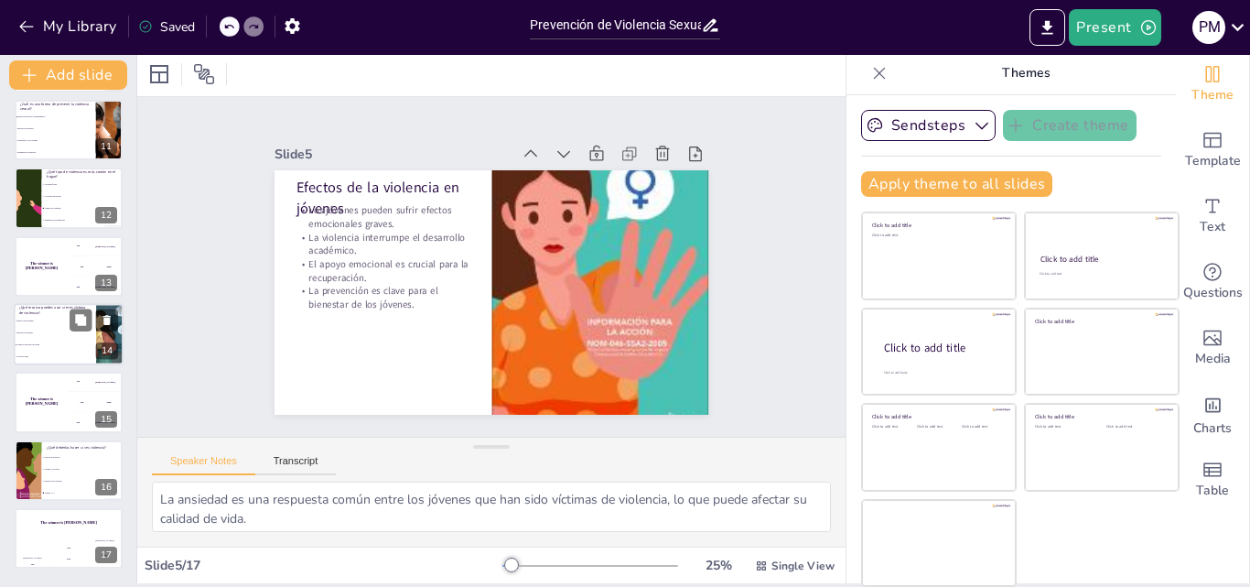
checkbox input "true"
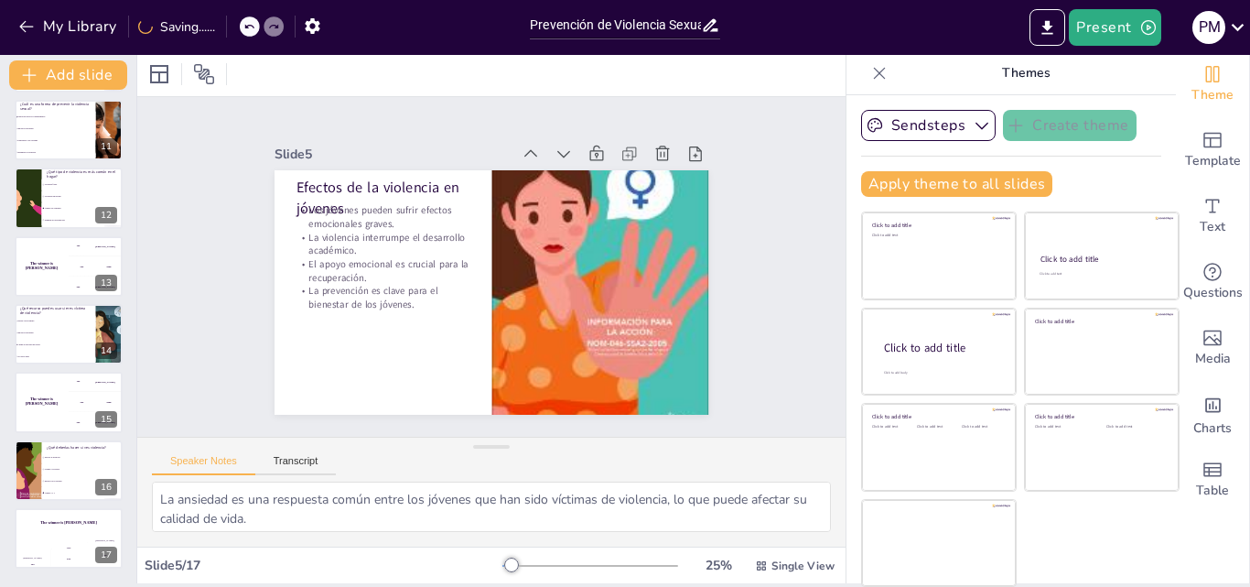
checkbox input "true"
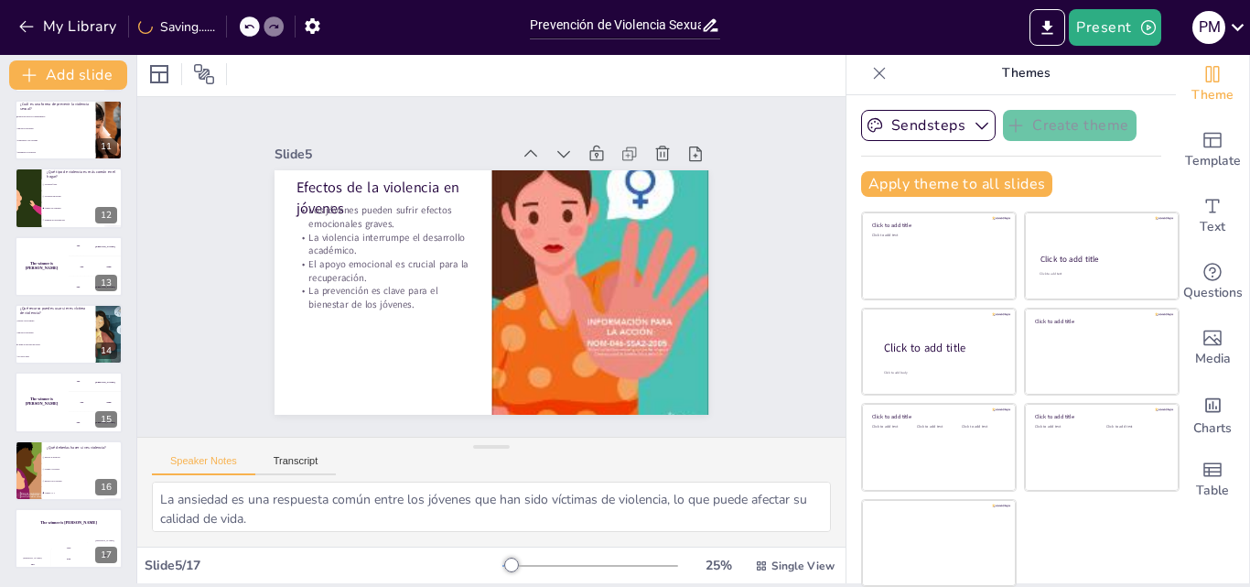
checkbox input "true"
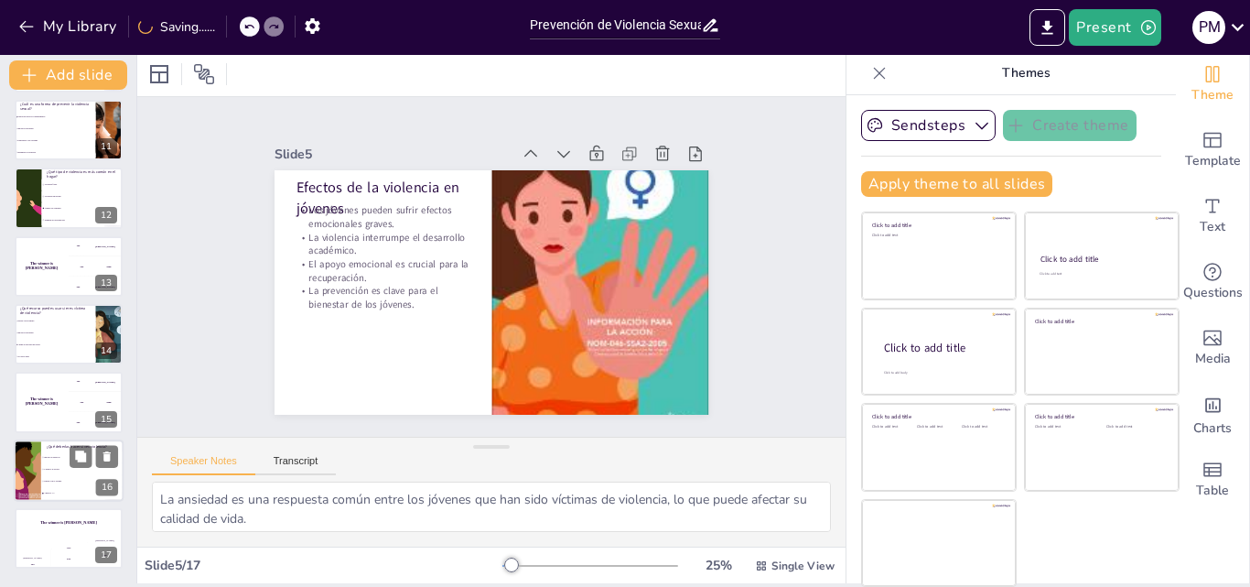
checkbox input "true"
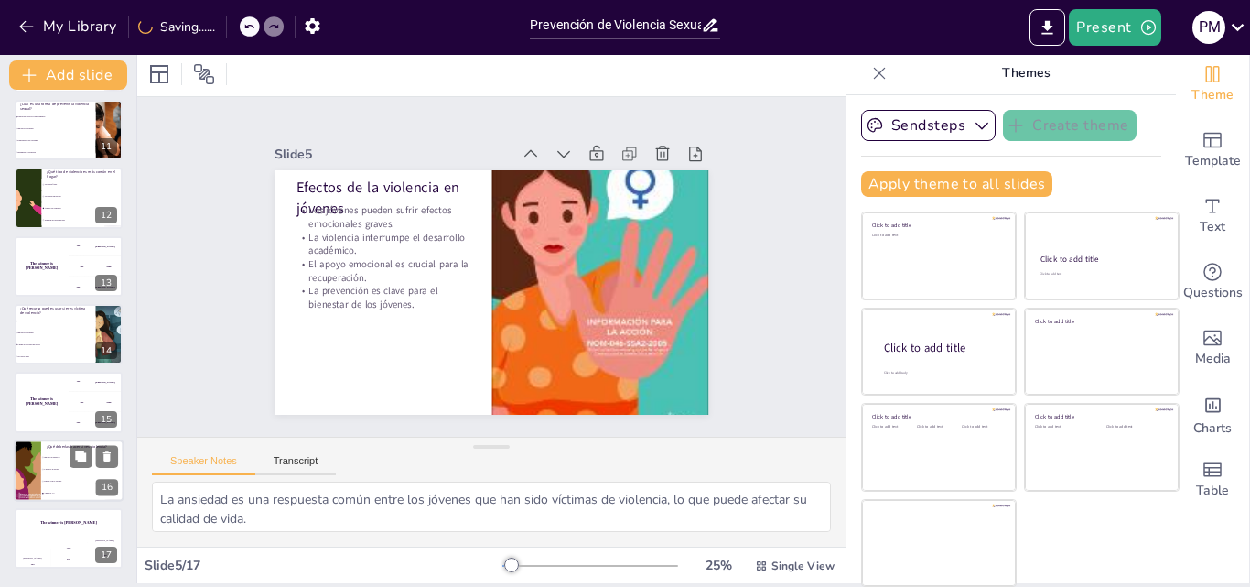
checkbox input "true"
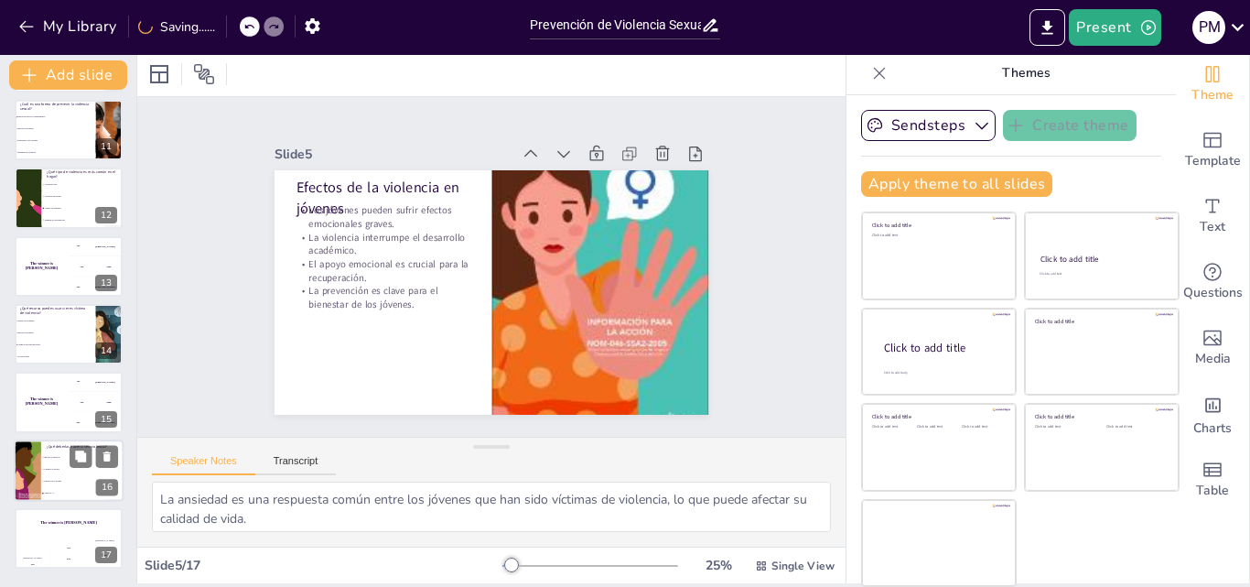
click at [67, 459] on li "Ignorar la situación" at bounding box center [82, 457] width 82 height 12
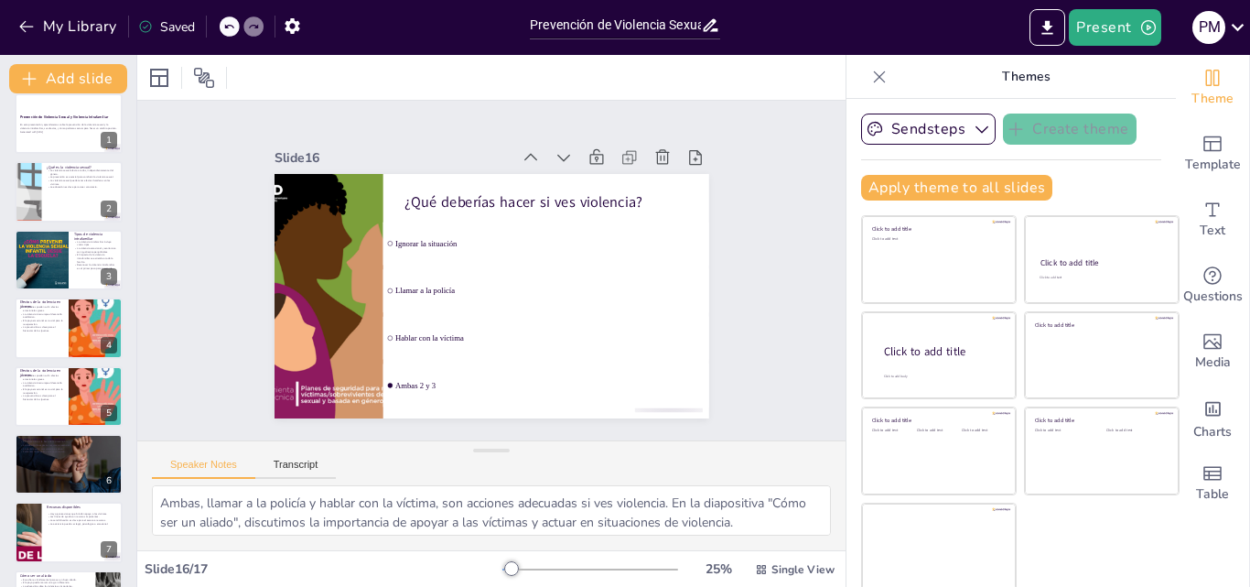
scroll to position [0, 0]
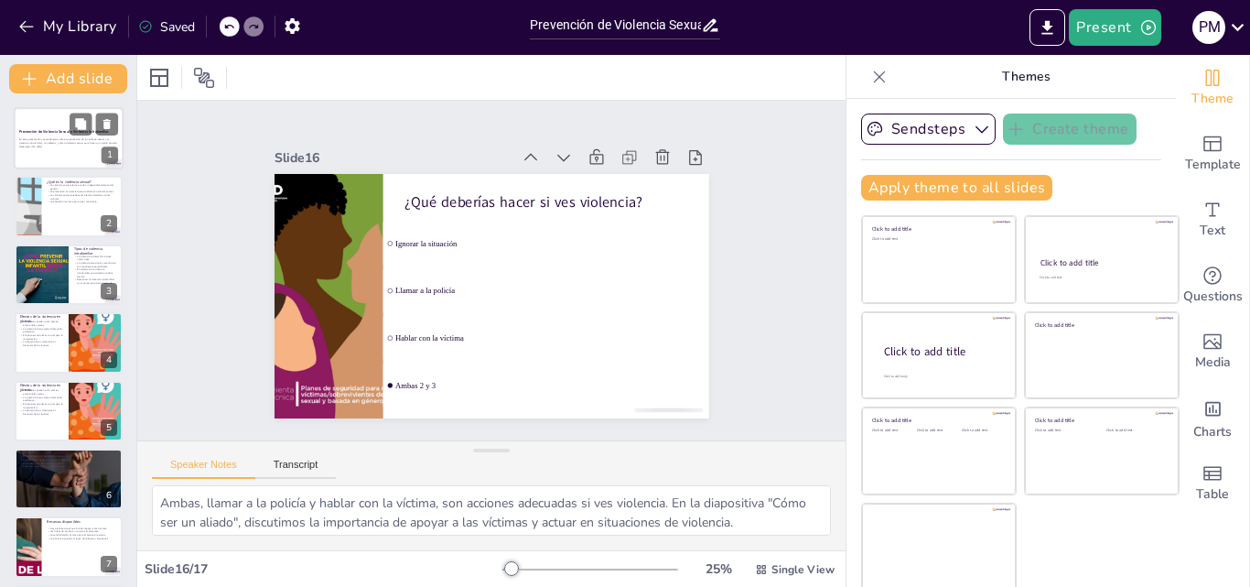
click at [40, 152] on div at bounding box center [69, 138] width 110 height 62
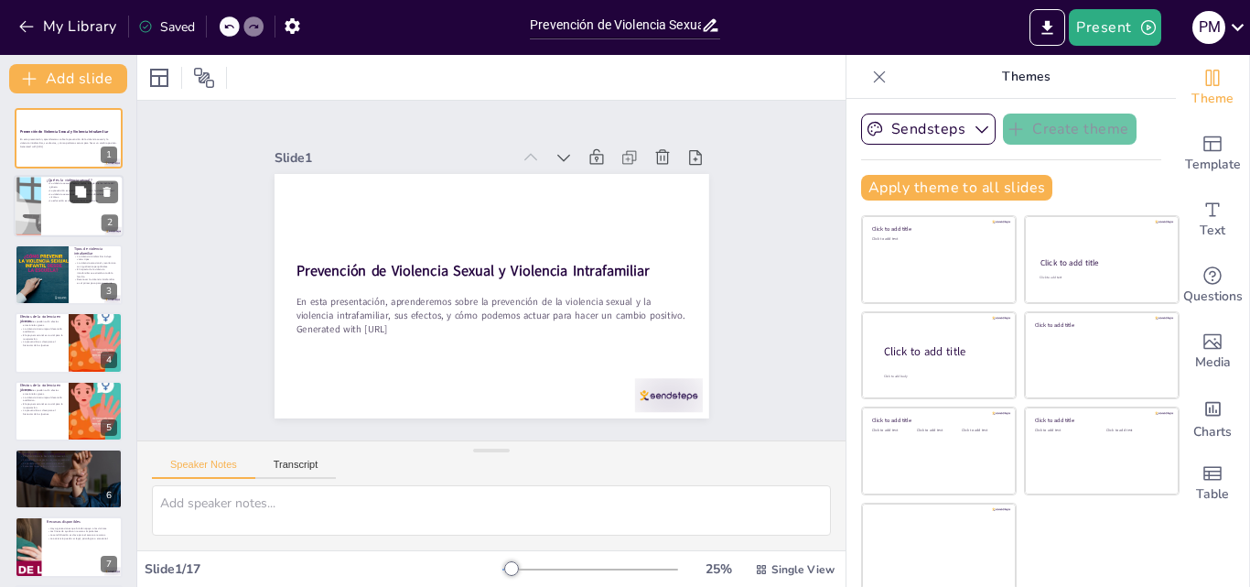
click at [76, 201] on button at bounding box center [81, 192] width 22 height 22
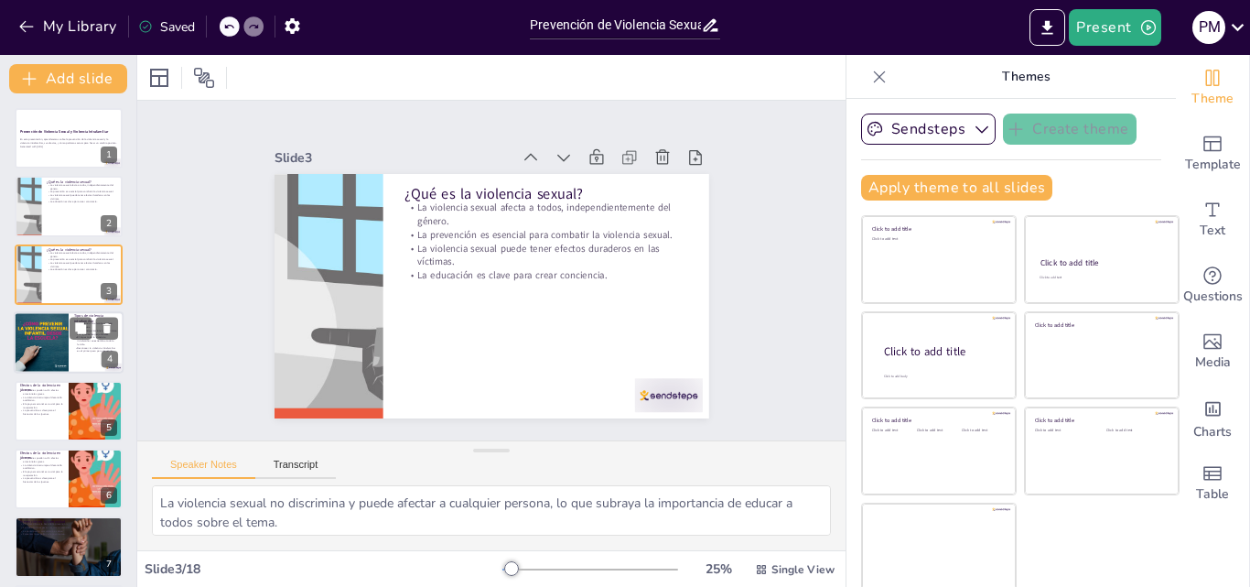
click at [61, 332] on div at bounding box center [41, 342] width 62 height 62
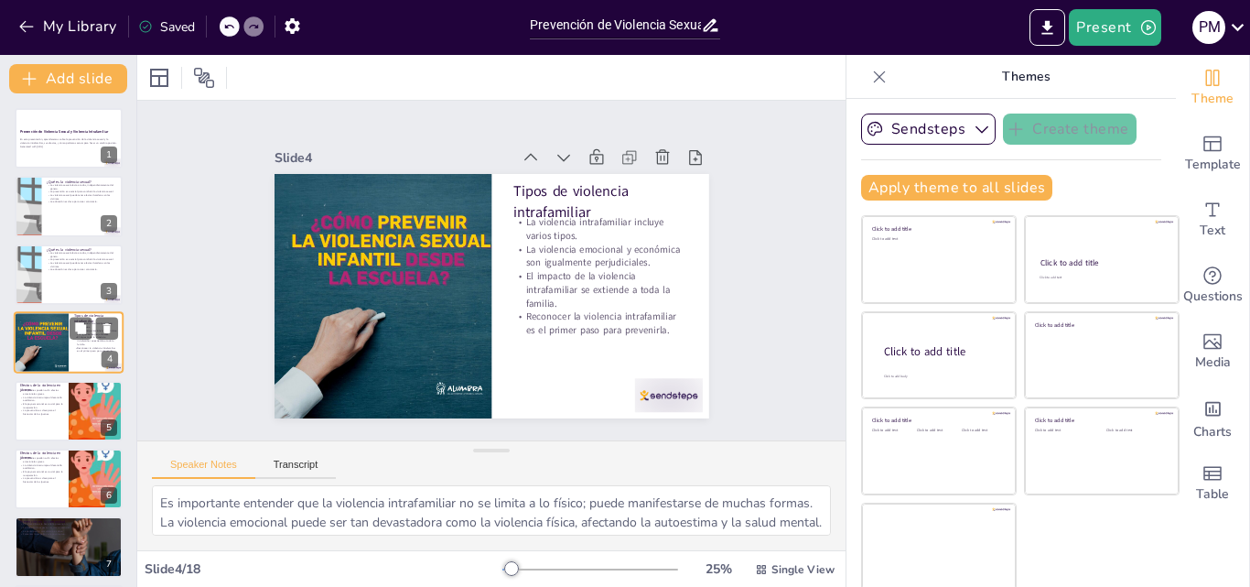
scroll to position [3, 0]
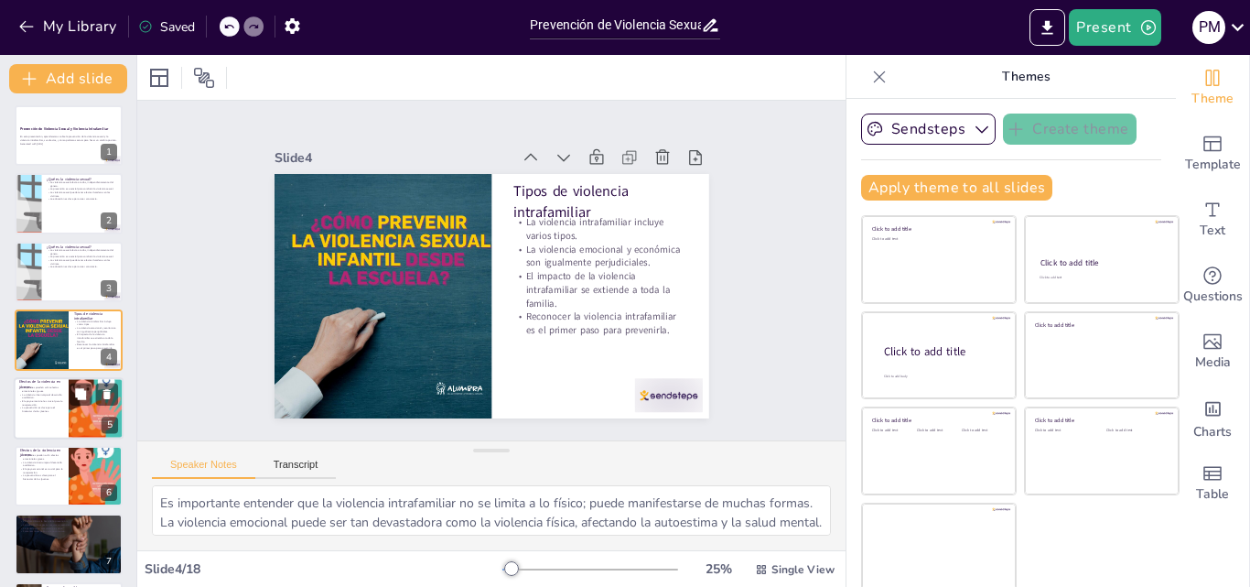
click at [67, 403] on div at bounding box center [69, 408] width 110 height 62
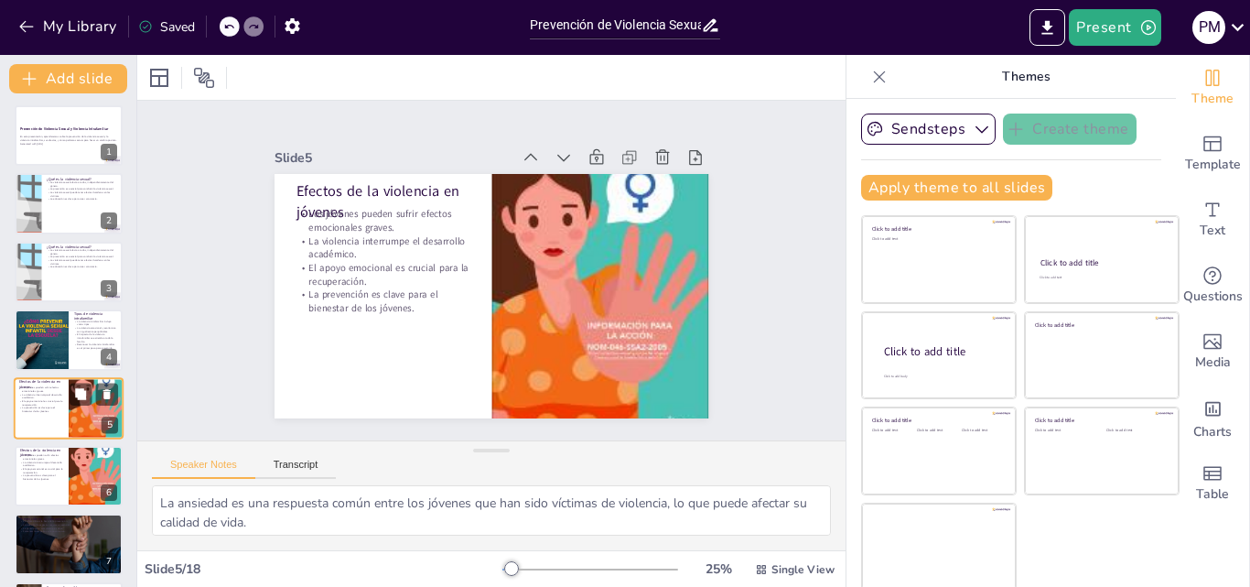
scroll to position [70, 0]
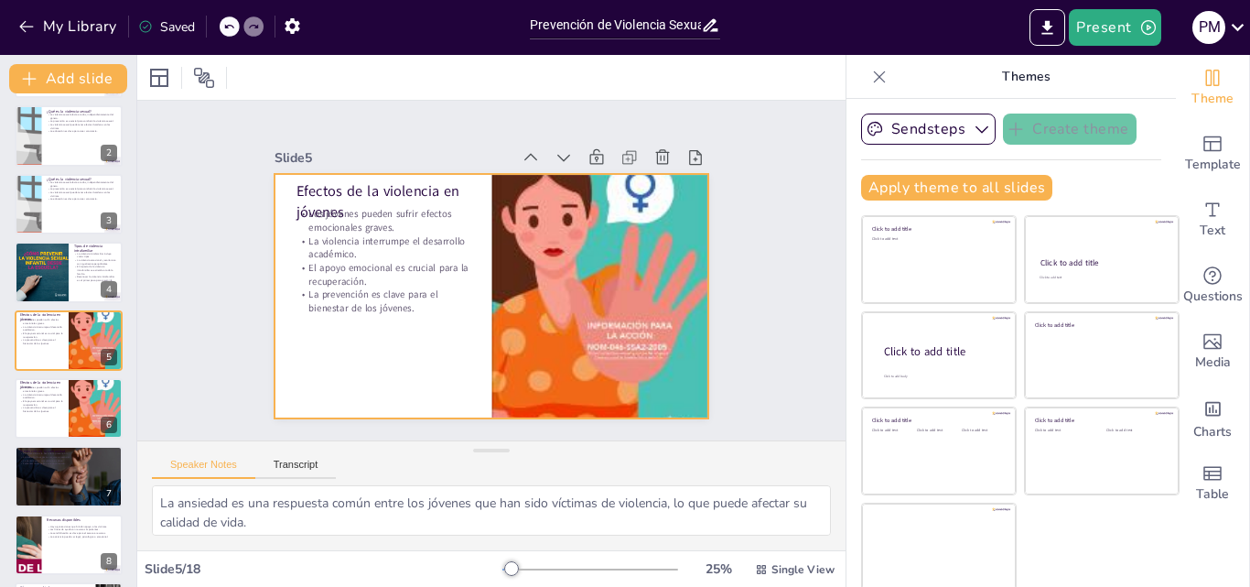
click at [346, 298] on div "Efectos de la violencia en jóvenes Los jóvenes pueden sufrir efectos emocionale…" at bounding box center [508, 252] width 486 height 472
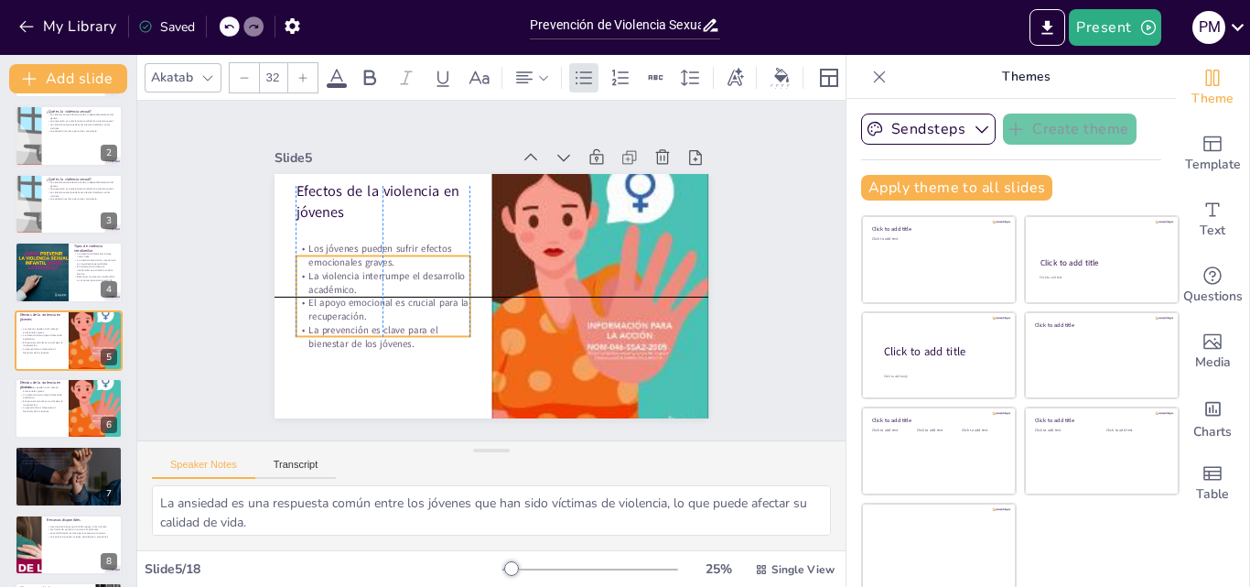
drag, startPoint x: 343, startPoint y: 270, endPoint x: 342, endPoint y: 306, distance: 35.7
click at [496, 240] on p "El apoyo emocional es crucial para la recuperación." at bounding box center [583, 200] width 174 height 80
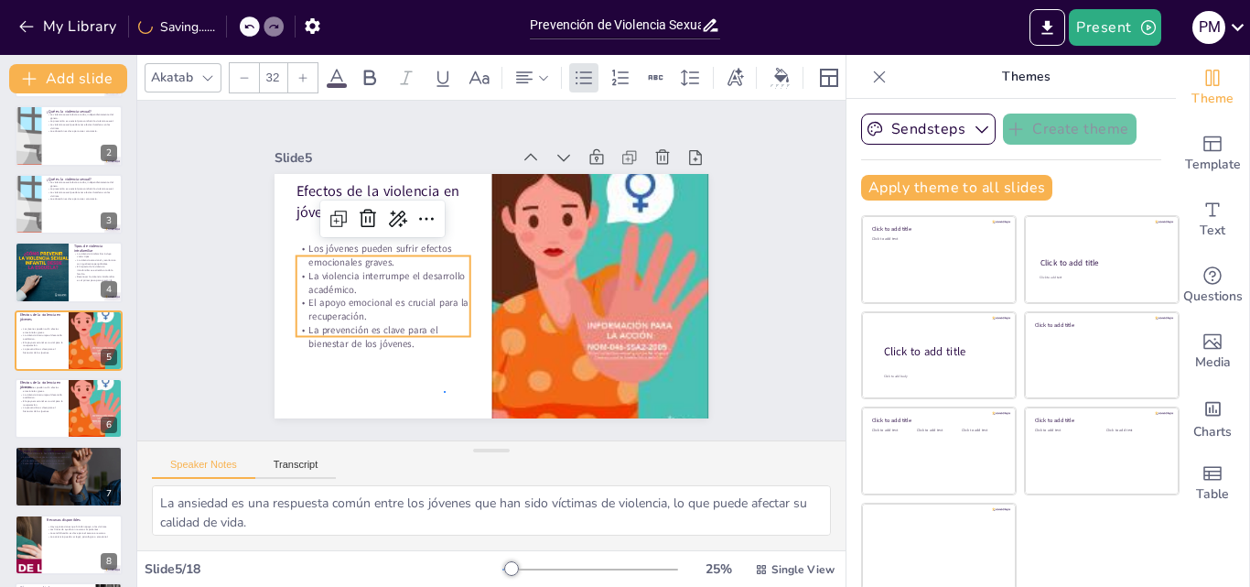
drag, startPoint x: 444, startPoint y: 392, endPoint x: 444, endPoint y: 410, distance: 18.3
click at [444, 396] on div at bounding box center [497, 245] width 476 height 329
